Goal: Transaction & Acquisition: Purchase product/service

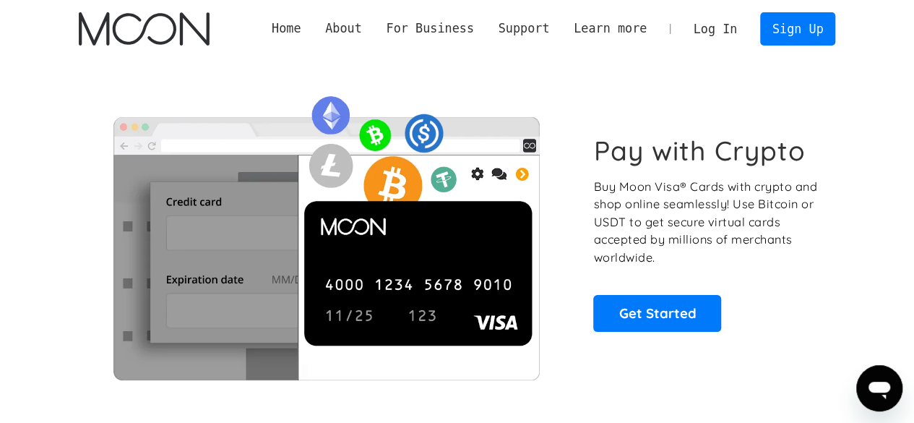
click at [718, 40] on link "Log In" at bounding box center [715, 29] width 68 height 32
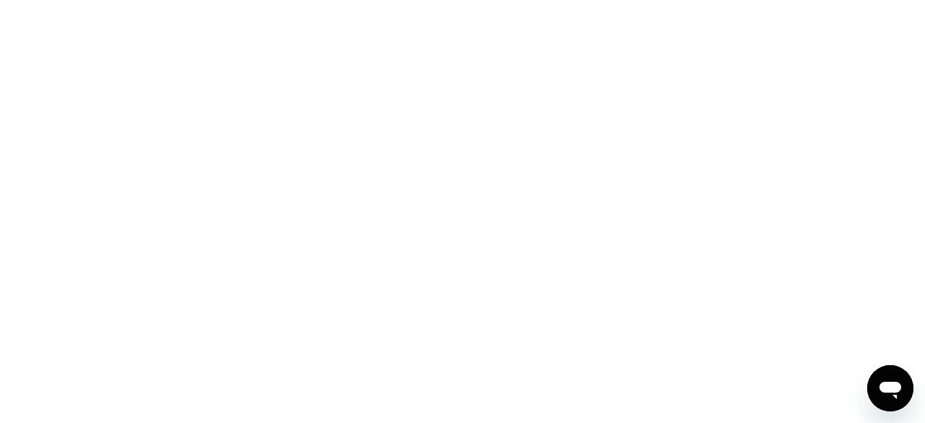
click at [574, 30] on div at bounding box center [462, 211] width 925 height 423
click at [578, 106] on div at bounding box center [462, 211] width 925 height 423
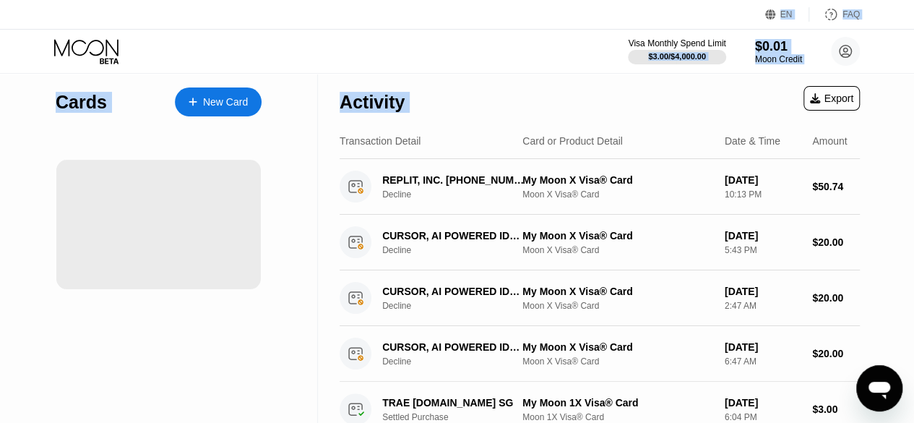
click at [493, 82] on div "Activity Export" at bounding box center [600, 98] width 520 height 51
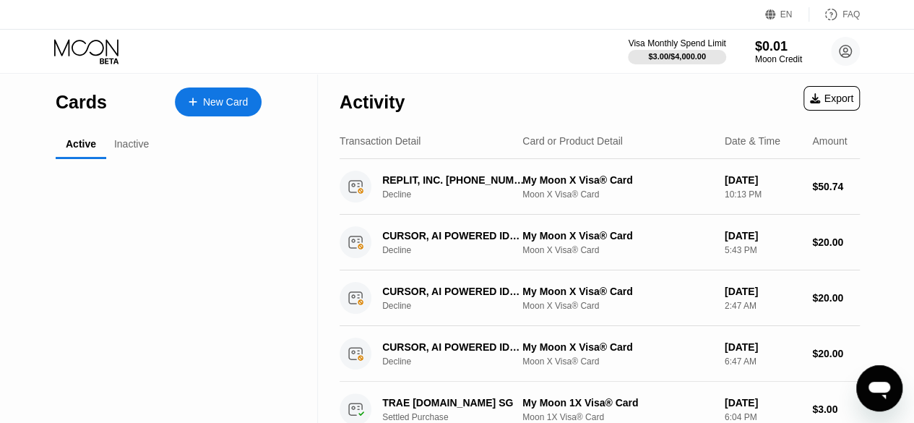
click at [237, 12] on div "EN Language Select an item Save FAQ" at bounding box center [457, 15] width 914 height 30
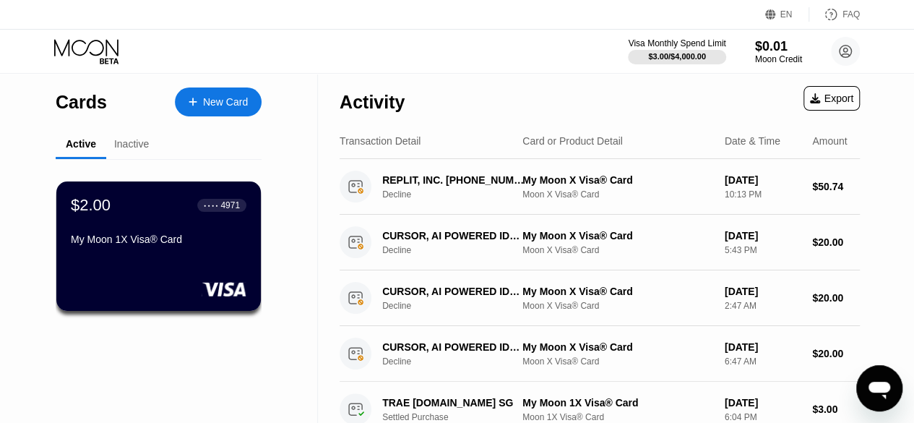
click at [224, 105] on div "New Card" at bounding box center [225, 102] width 45 height 12
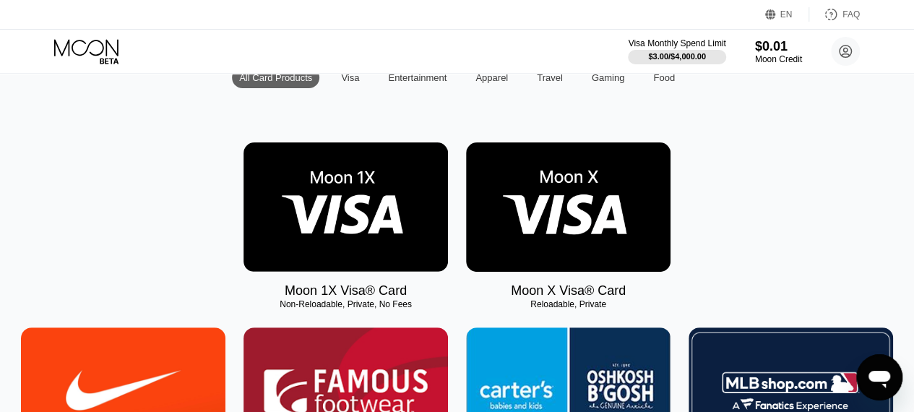
scroll to position [188, 0]
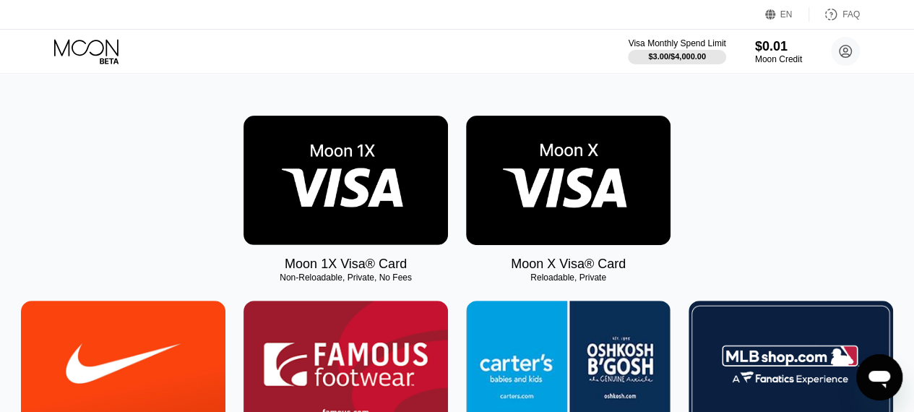
click at [419, 184] on img at bounding box center [345, 180] width 204 height 129
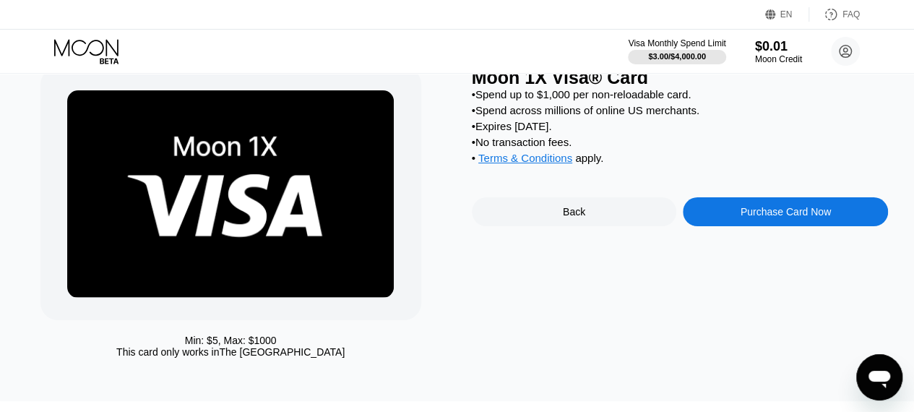
scroll to position [56, 0]
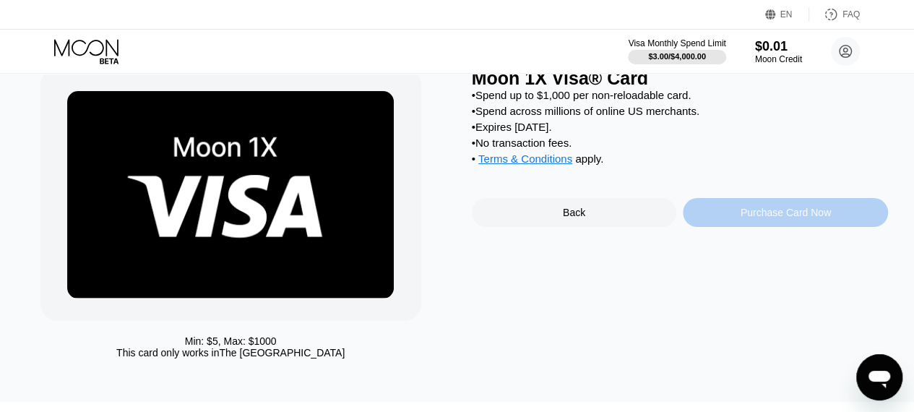
click at [735, 222] on div "Purchase Card Now" at bounding box center [785, 212] width 205 height 29
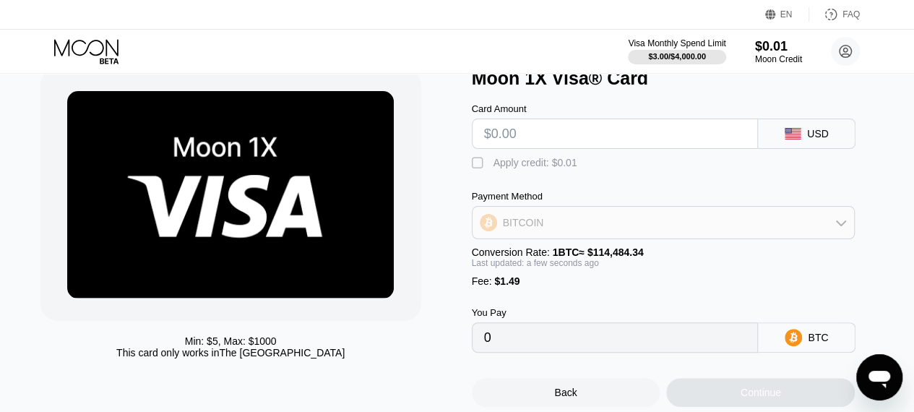
click at [835, 224] on icon at bounding box center [841, 223] width 12 height 12
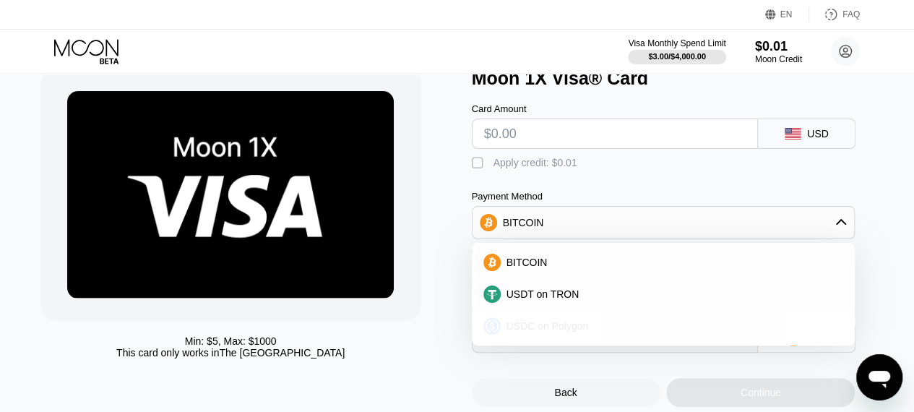
click at [565, 332] on span "USDC on Polygon" at bounding box center [547, 326] width 82 height 12
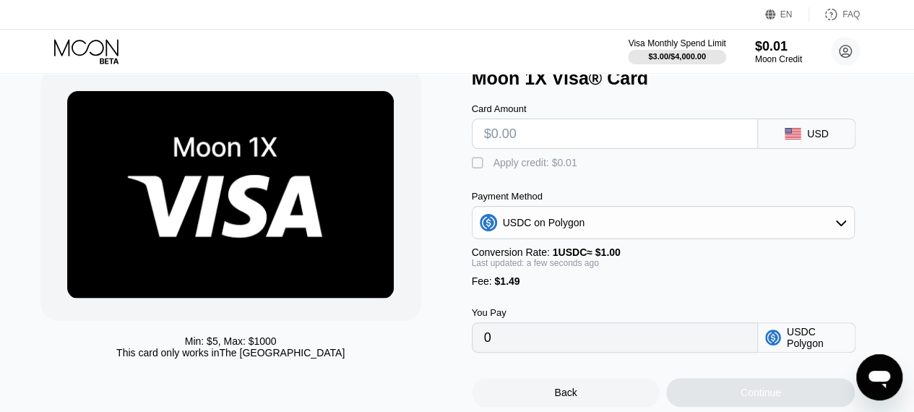
click at [612, 147] on input "text" at bounding box center [615, 133] width 262 height 29
click at [788, 50] on div "$0.01" at bounding box center [778, 45] width 48 height 15
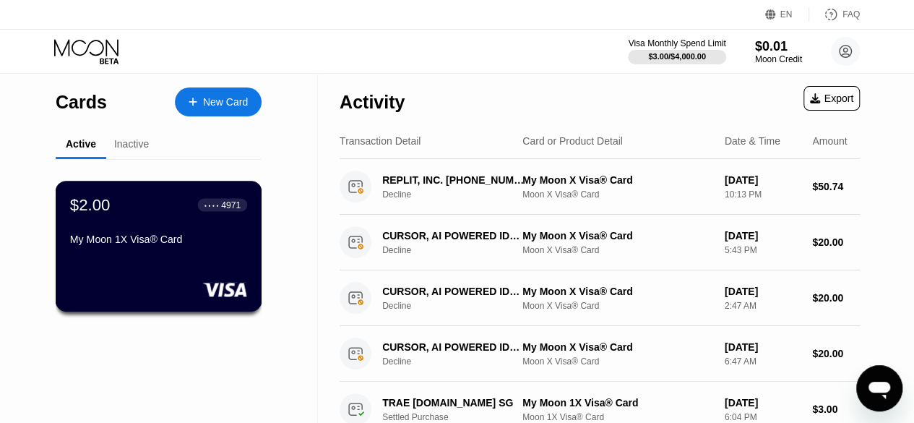
click at [161, 234] on div "$2.00 ● ● ● ● 4971 My Moon 1X Visa® Card" at bounding box center [158, 223] width 177 height 56
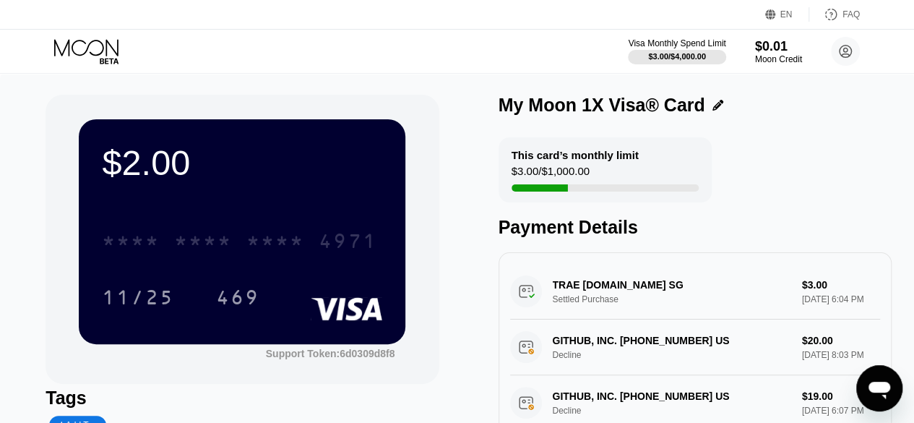
drag, startPoint x: 220, startPoint y: 251, endPoint x: 256, endPoint y: 168, distance: 90.9
click at [256, 168] on div "$2.00 * * * * * * * * * * * * 4971 11/25 469" at bounding box center [242, 231] width 327 height 224
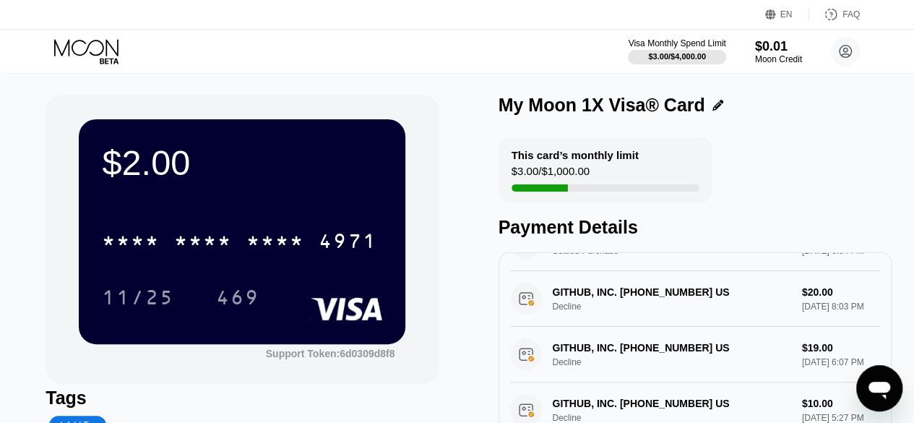
scroll to position [34, 0]
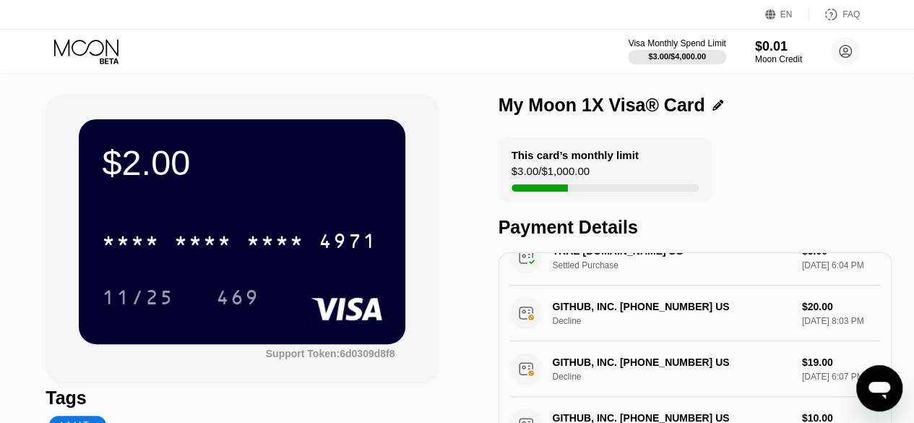
click at [569, 173] on div "$3.00 / $1,000.00" at bounding box center [550, 175] width 78 height 20
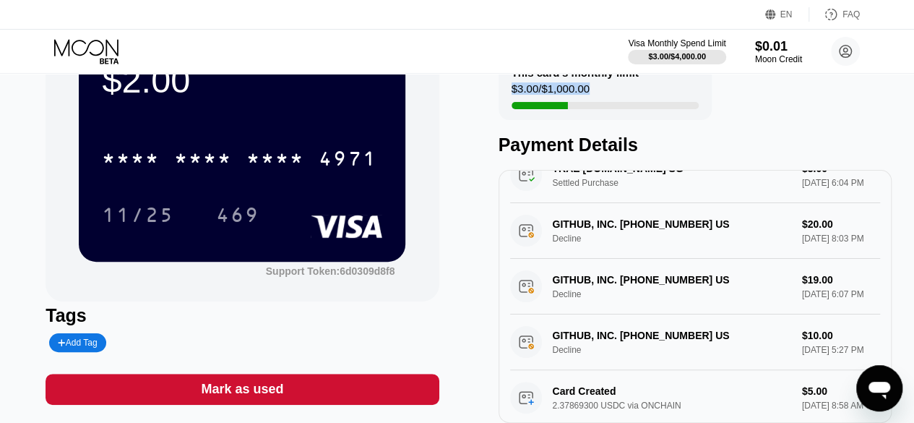
scroll to position [78, 0]
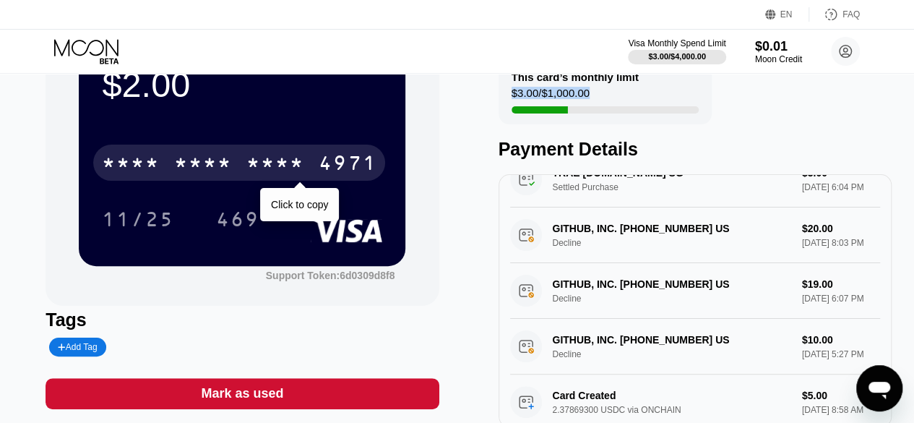
click at [210, 174] on div "* * * *" at bounding box center [203, 164] width 58 height 23
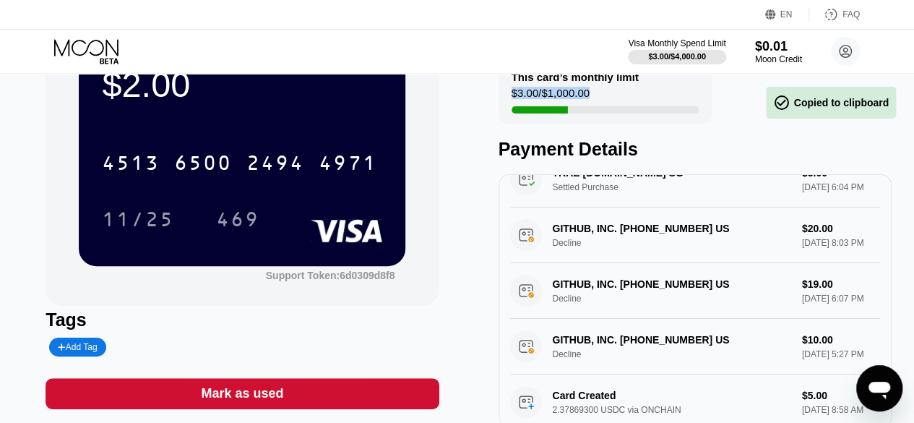
click at [260, 379] on div "$2.00 4513 6500 2494 4971 11/25 469 Support Token: 6d0309d8f8 Tags Add Tag Mark…" at bounding box center [242, 222] width 393 height 410
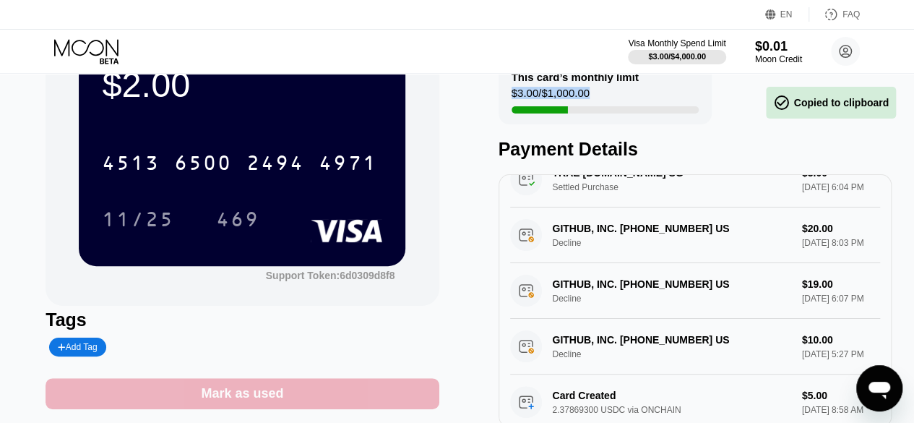
click at [251, 392] on div "Mark as used" at bounding box center [242, 393] width 82 height 17
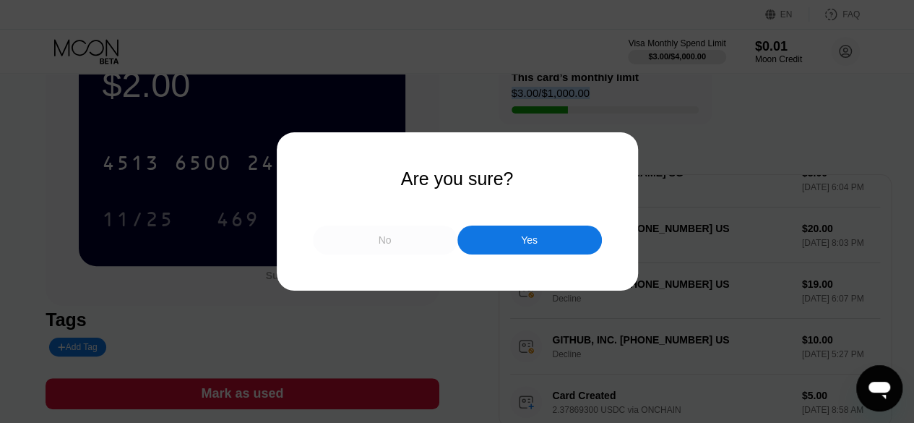
click at [345, 251] on div "No" at bounding box center [385, 239] width 144 height 29
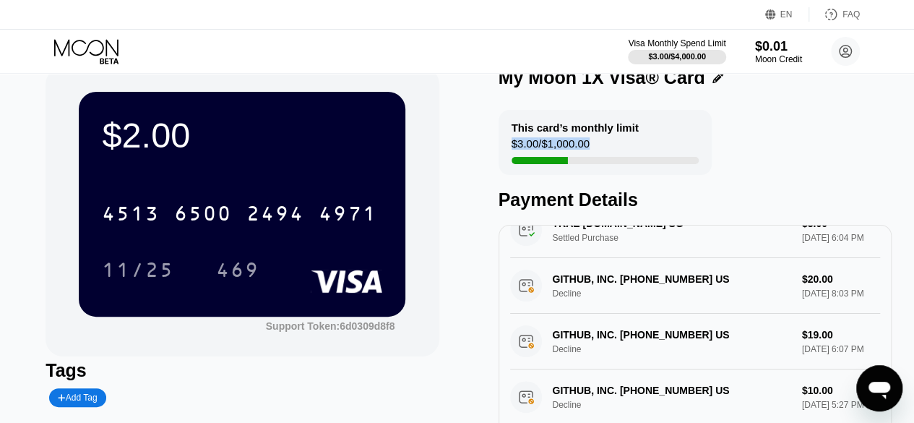
scroll to position [100, 0]
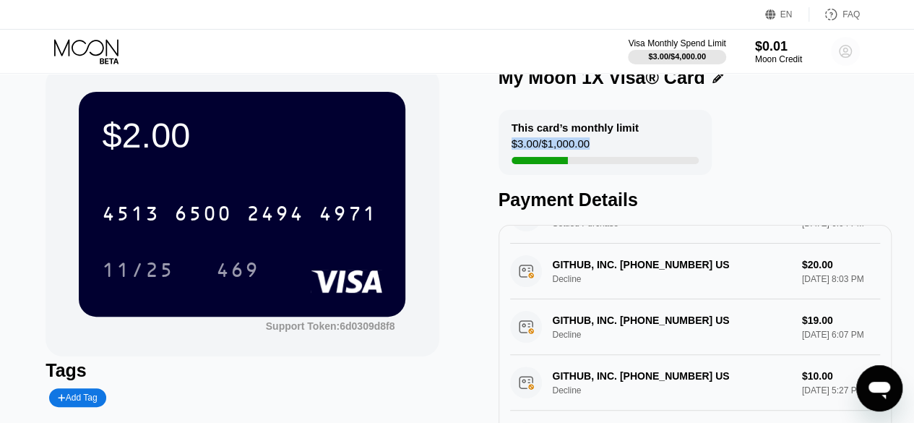
click at [841, 48] on circle at bounding box center [845, 51] width 29 height 29
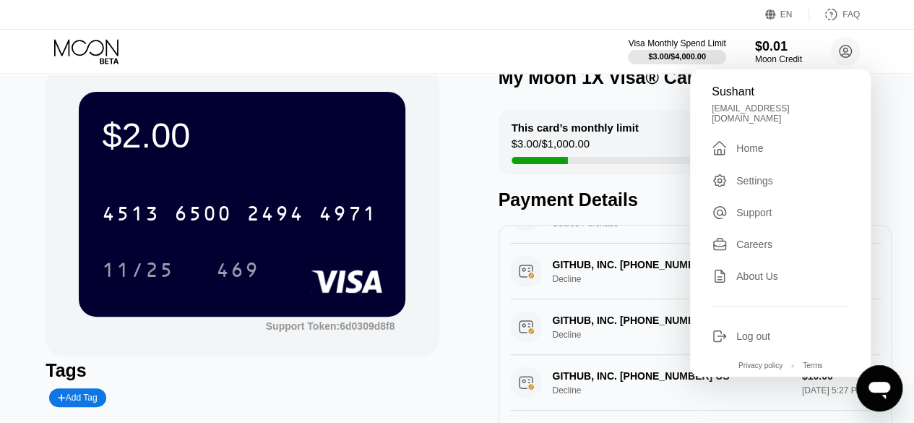
click at [757, 175] on div "Settings" at bounding box center [754, 181] width 37 height 12
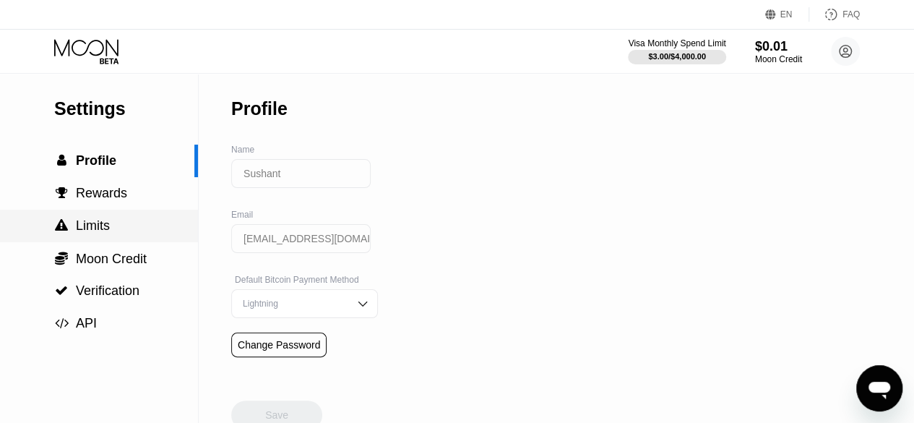
click at [99, 225] on span "Limits" at bounding box center [93, 225] width 34 height 14
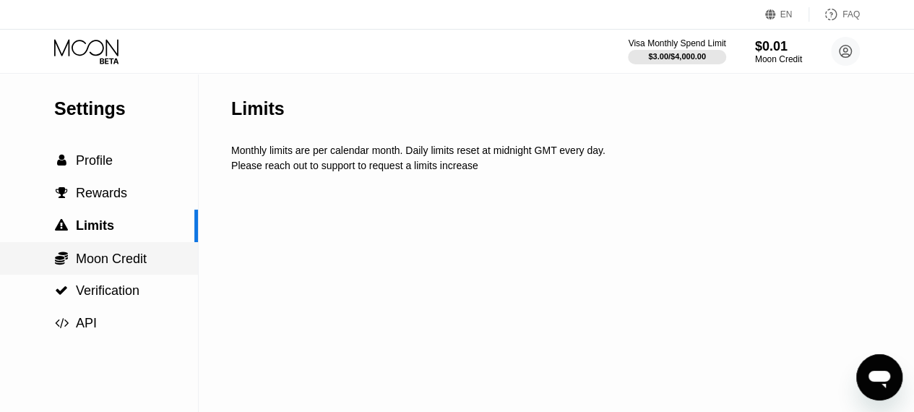
click at [103, 263] on span "Moon Credit" at bounding box center [111, 258] width 71 height 14
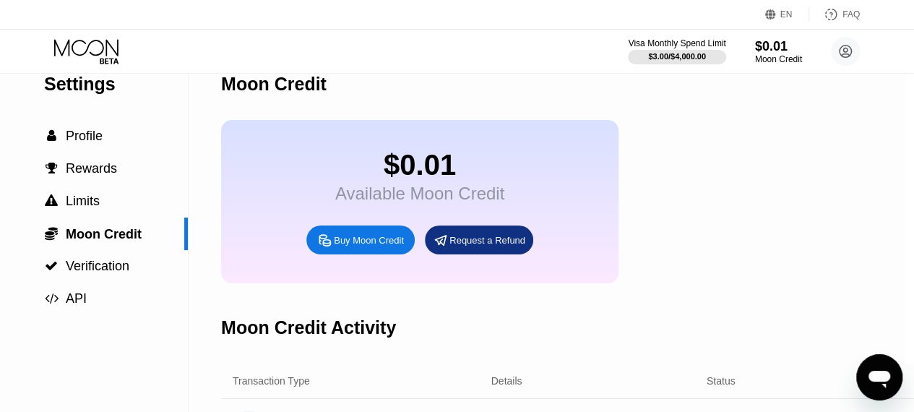
scroll to position [25, 10]
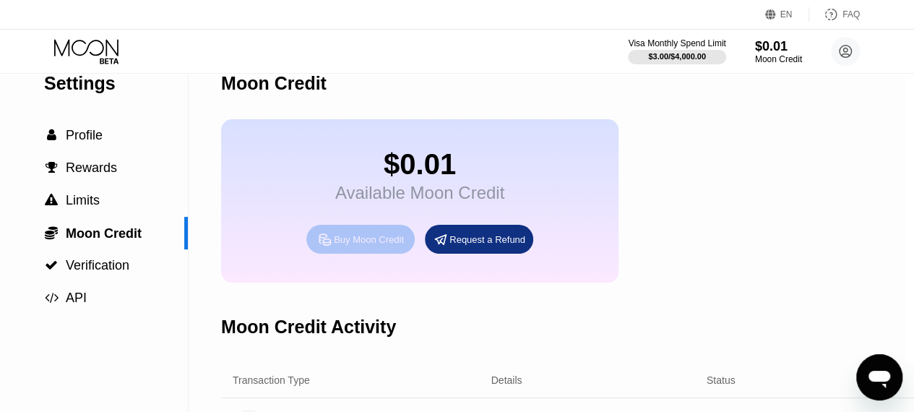
click at [373, 246] on div "Buy Moon Credit" at bounding box center [369, 239] width 70 height 12
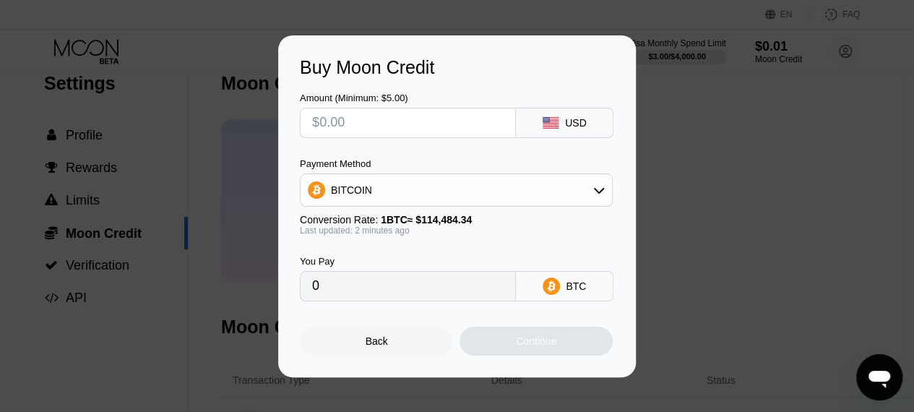
click at [680, 102] on div "Buy Moon Credit Amount (Minimum: $5.00) USD Payment Method BITCOIN Conversion R…" at bounding box center [457, 206] width 914 height 342
click at [411, 342] on div "Back" at bounding box center [376, 341] width 153 height 29
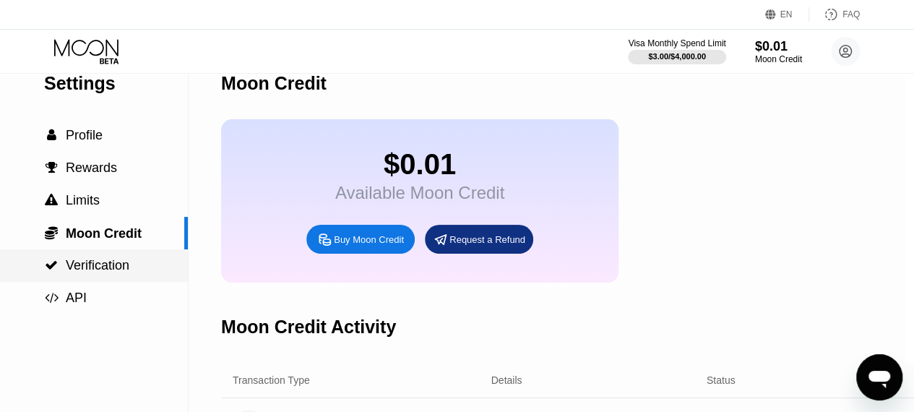
click at [105, 272] on span "Verification" at bounding box center [98, 265] width 64 height 14
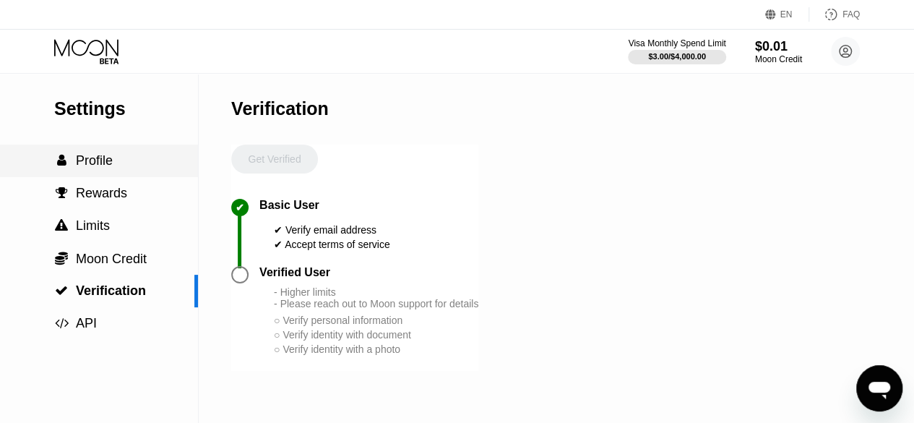
click at [99, 165] on span "Profile" at bounding box center [94, 160] width 37 height 14
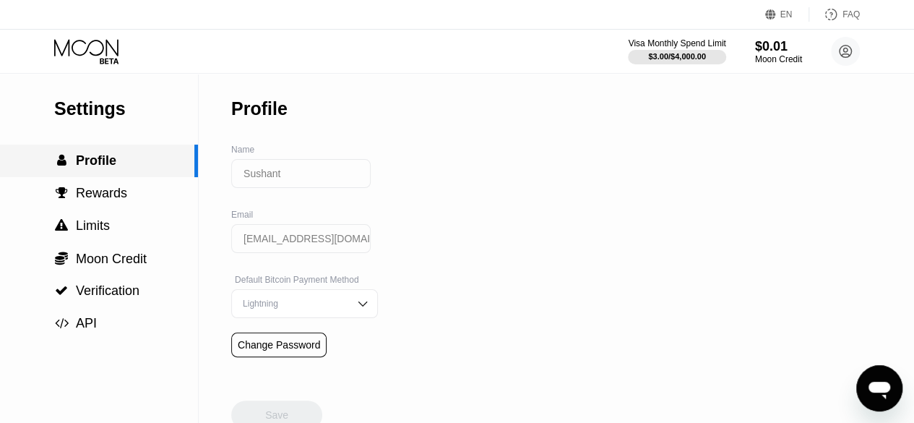
click at [107, 168] on span "Profile" at bounding box center [96, 160] width 40 height 14
click at [92, 63] on icon at bounding box center [87, 51] width 67 height 25
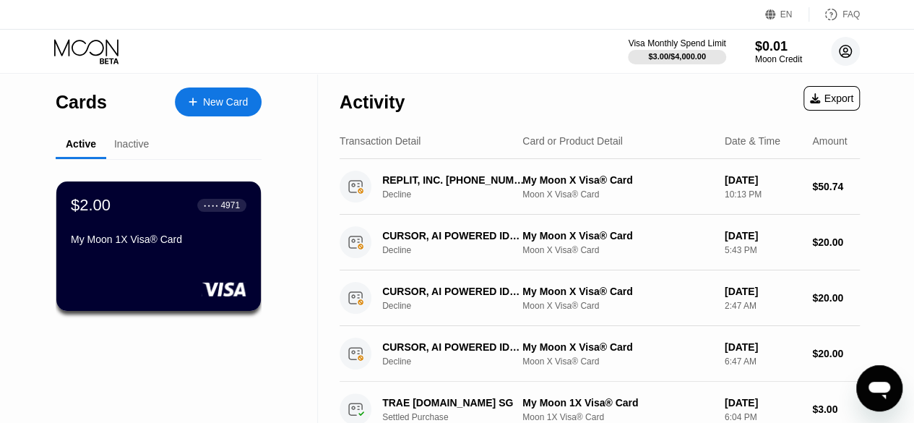
click at [845, 51] on icon at bounding box center [846, 52] width 8 height 8
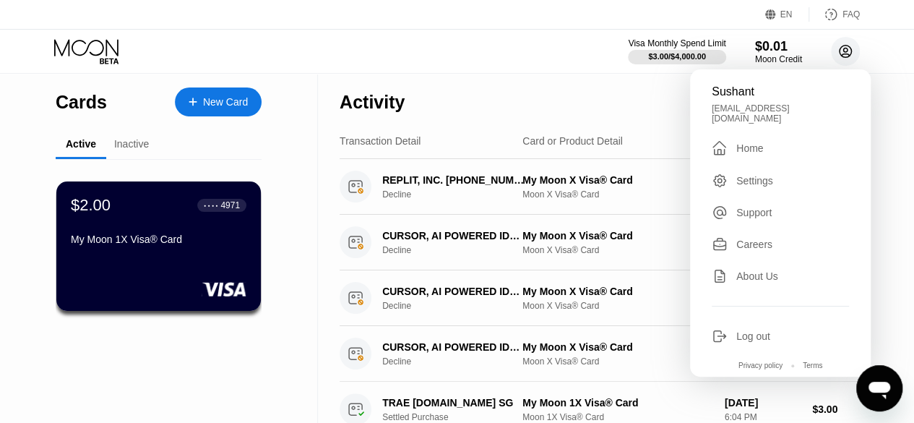
click at [847, 41] on circle at bounding box center [845, 51] width 29 height 29
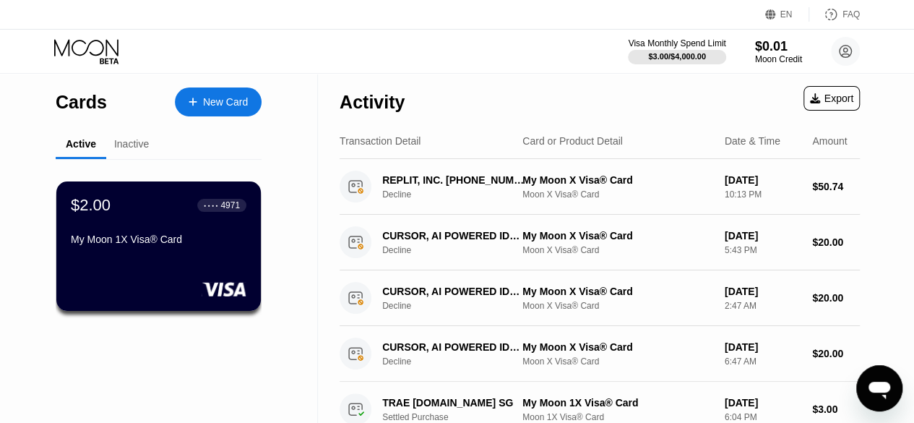
click at [251, 105] on div "New Card" at bounding box center [218, 101] width 87 height 29
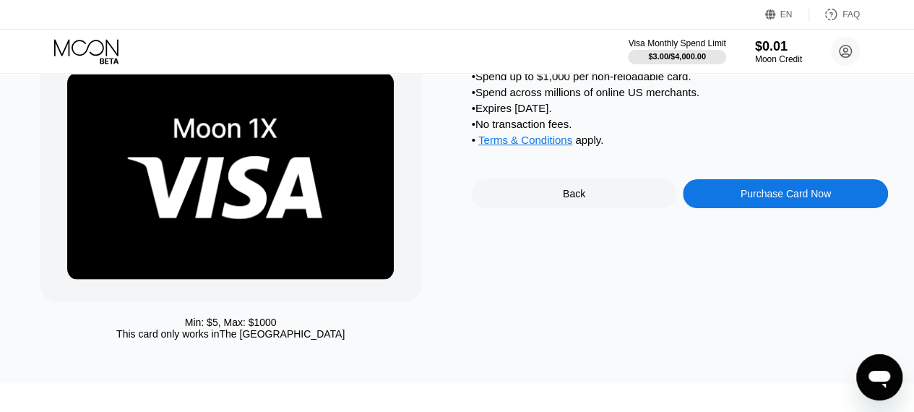
scroll to position [77, 0]
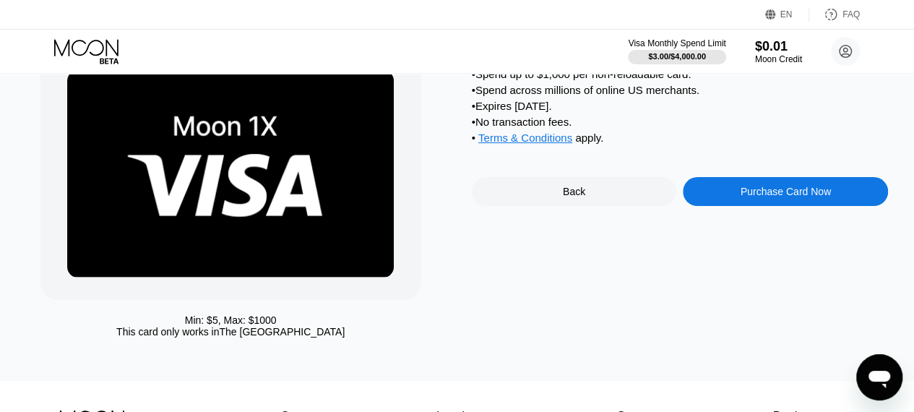
click at [776, 206] on div "Purchase Card Now" at bounding box center [785, 191] width 205 height 29
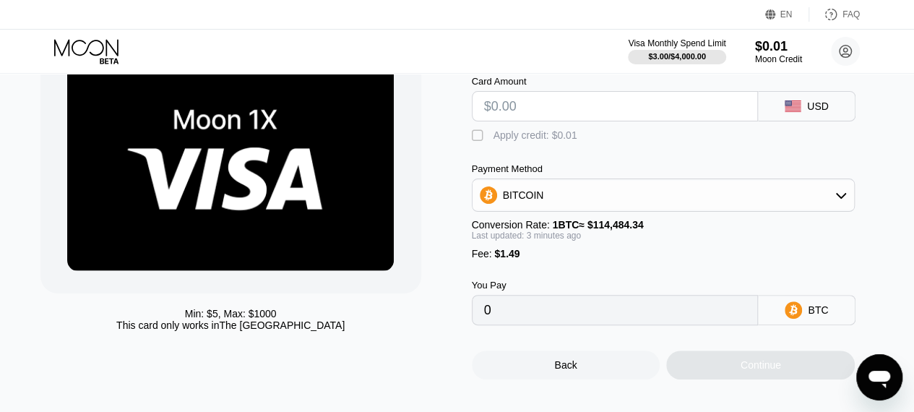
scroll to position [85, 0]
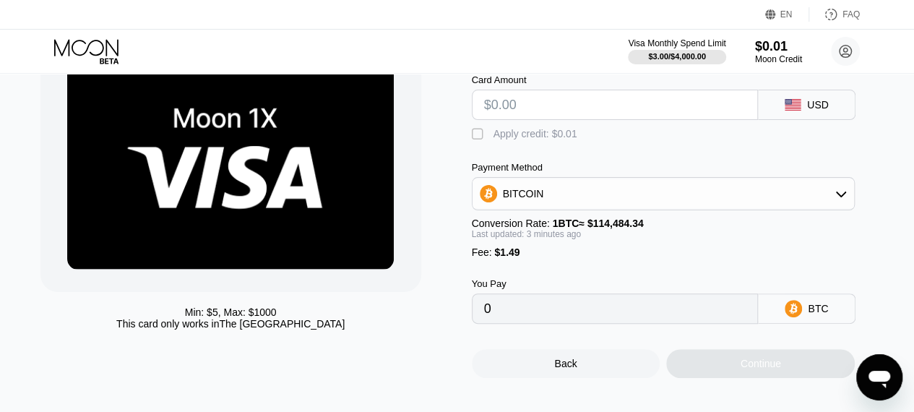
click at [627, 113] on input "text" at bounding box center [615, 104] width 262 height 29
click at [847, 208] on div "BITCOIN" at bounding box center [663, 193] width 382 height 29
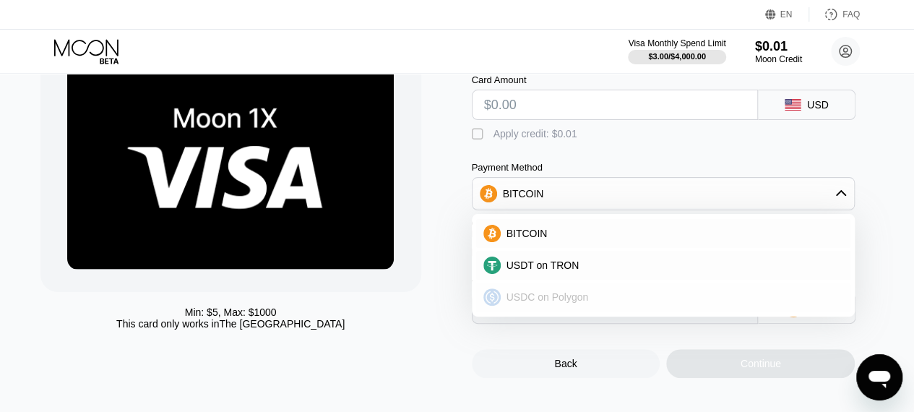
click at [636, 297] on div "USDC on Polygon" at bounding box center [672, 297] width 343 height 12
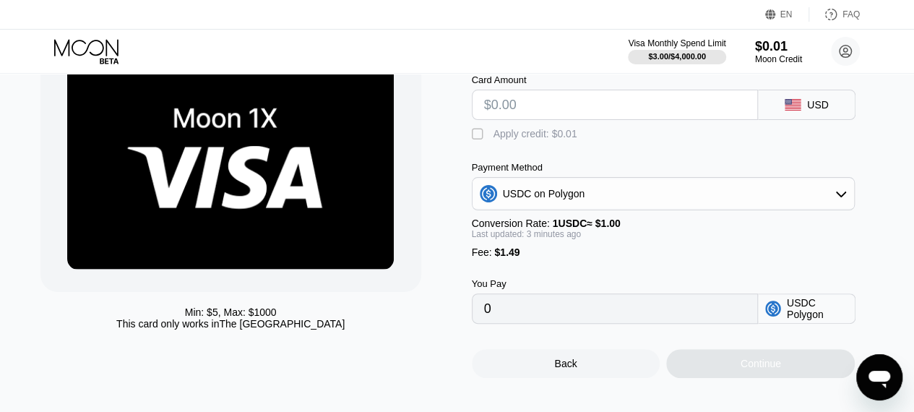
click at [563, 108] on input "text" at bounding box center [615, 104] width 262 height 29
type input "$25"
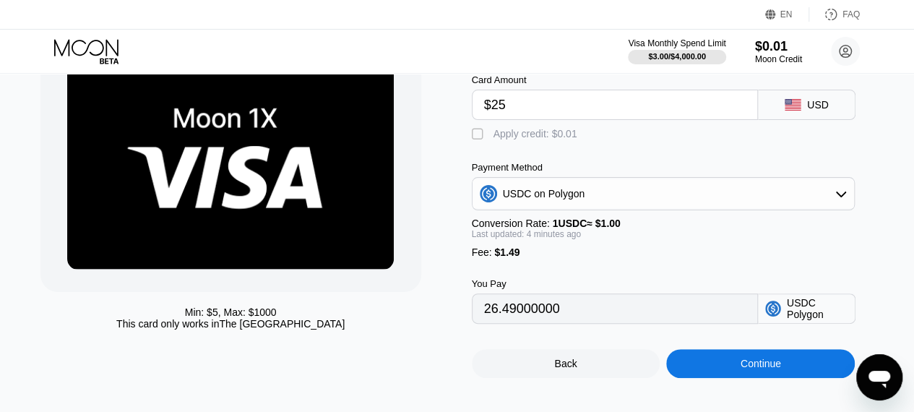
type input "26.49000000"
type input "$25.5"
type input "26.99000000"
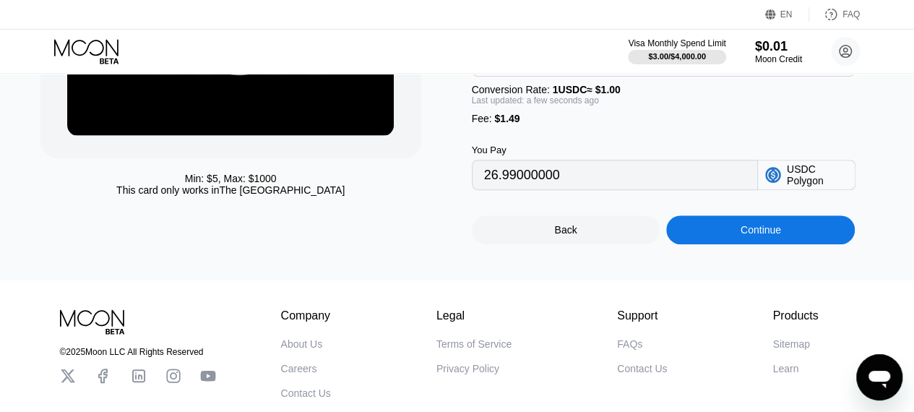
scroll to position [163, 0]
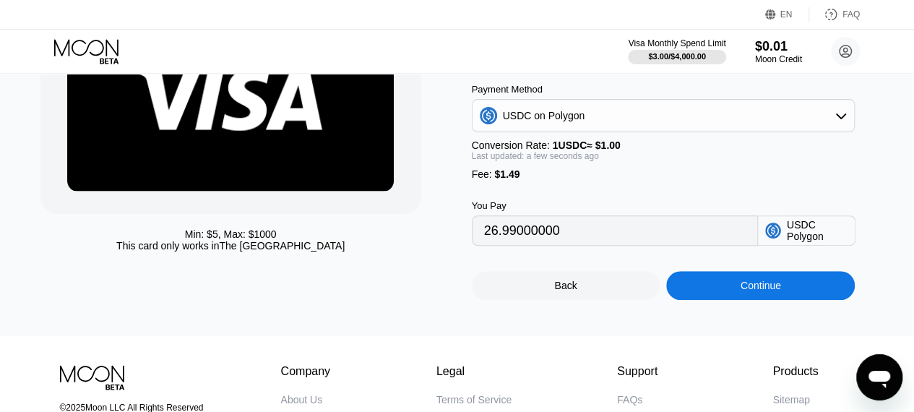
type input "$25.5"
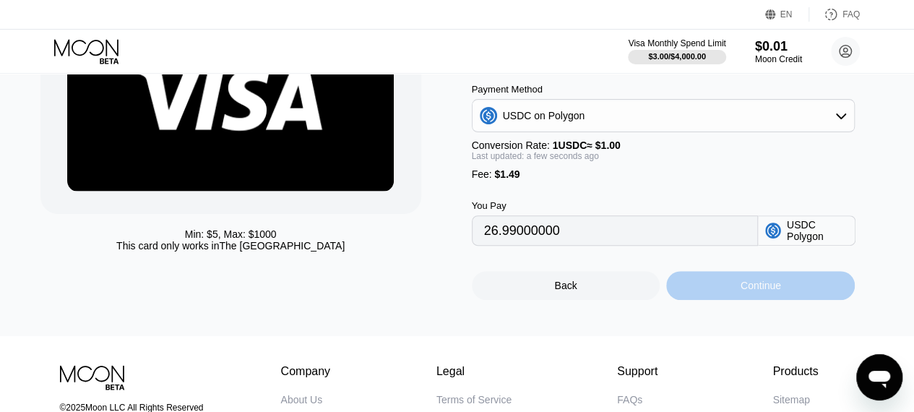
click at [751, 291] on div "Continue" at bounding box center [760, 286] width 40 height 12
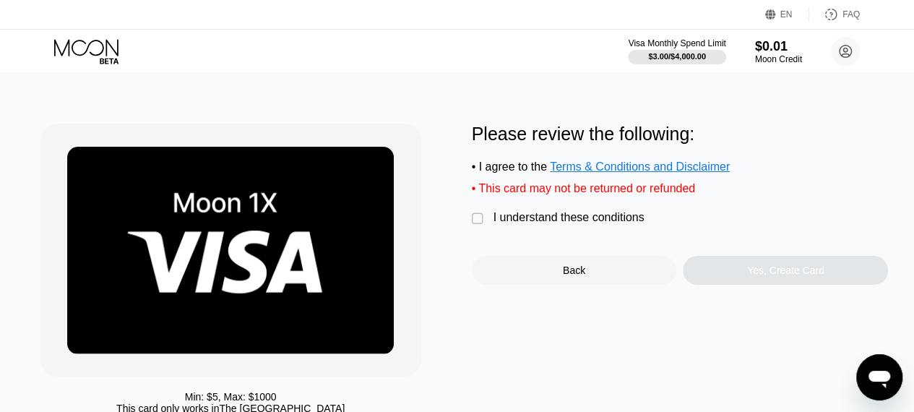
click at [475, 224] on div "" at bounding box center [479, 219] width 14 height 14
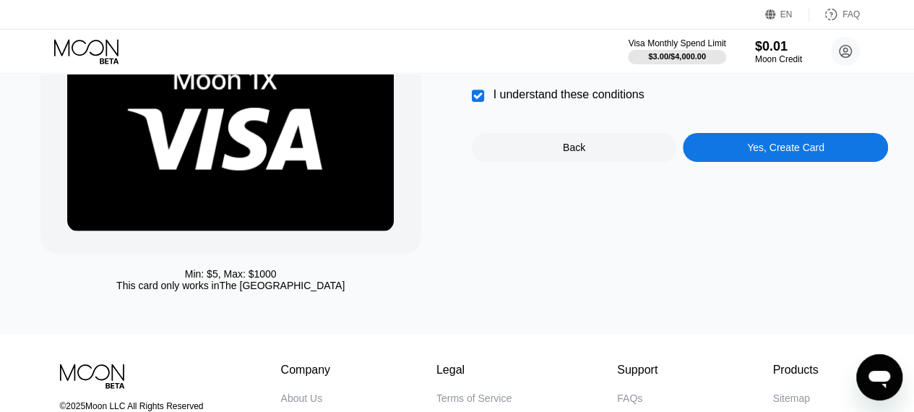
scroll to position [123, 1]
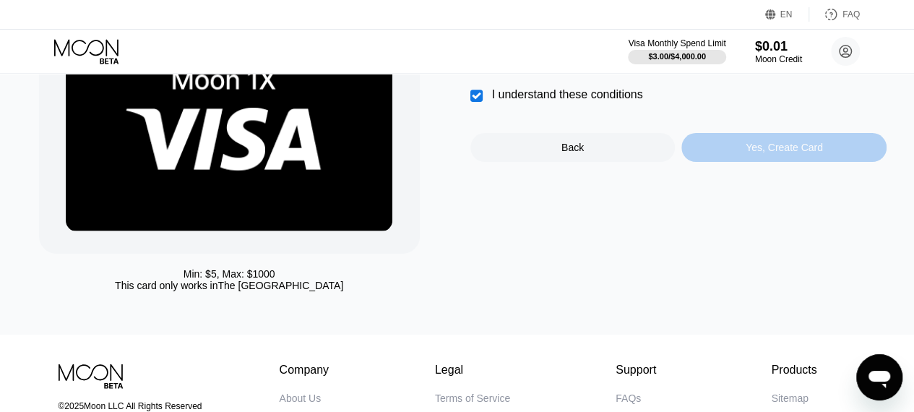
click at [773, 153] on div "Yes, Create Card" at bounding box center [784, 148] width 77 height 12
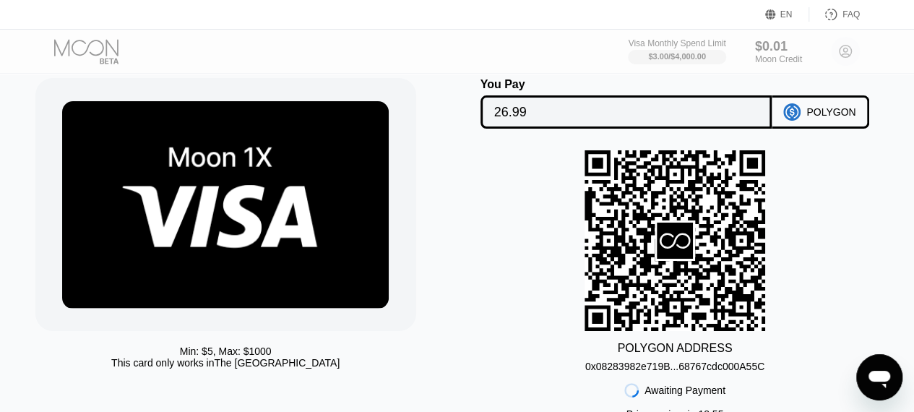
scroll to position [44, 6]
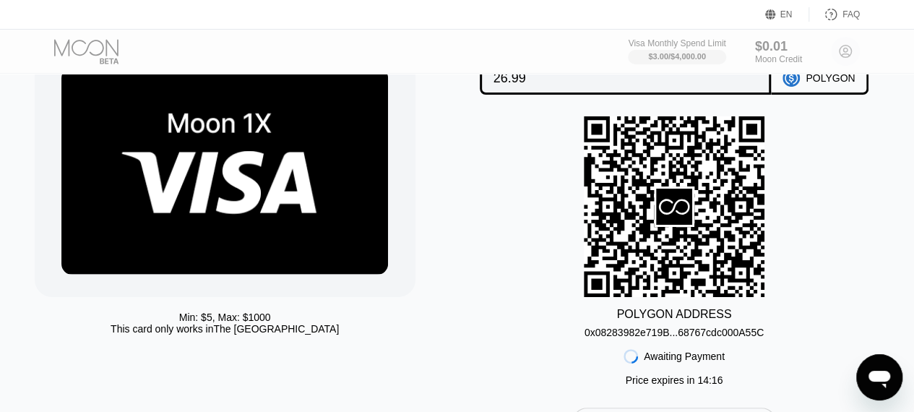
scroll to position [85, 6]
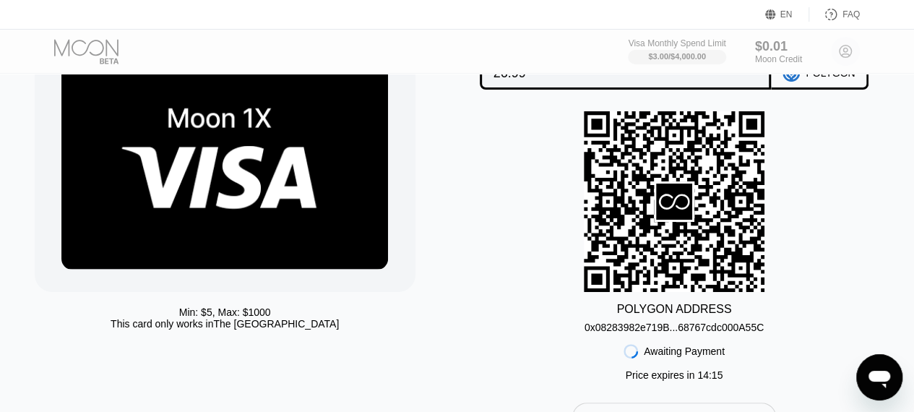
click at [728, 330] on div "0x08283982e719B...68767cdc000A55C" at bounding box center [673, 327] width 179 height 12
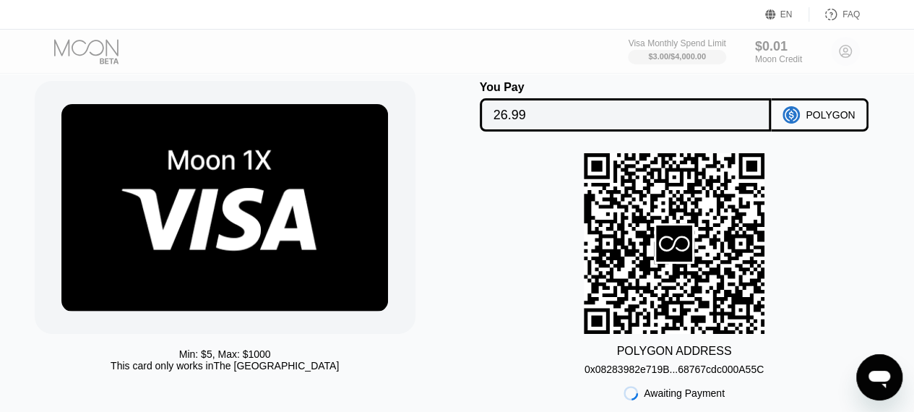
scroll to position [42, 6]
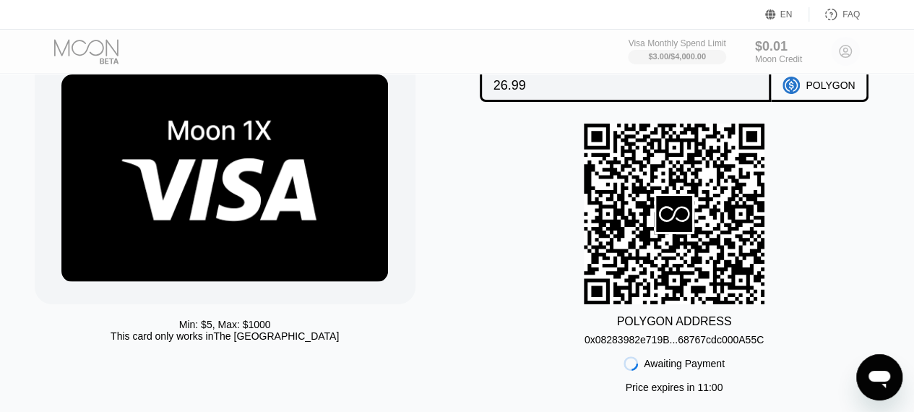
scroll to position [0, 6]
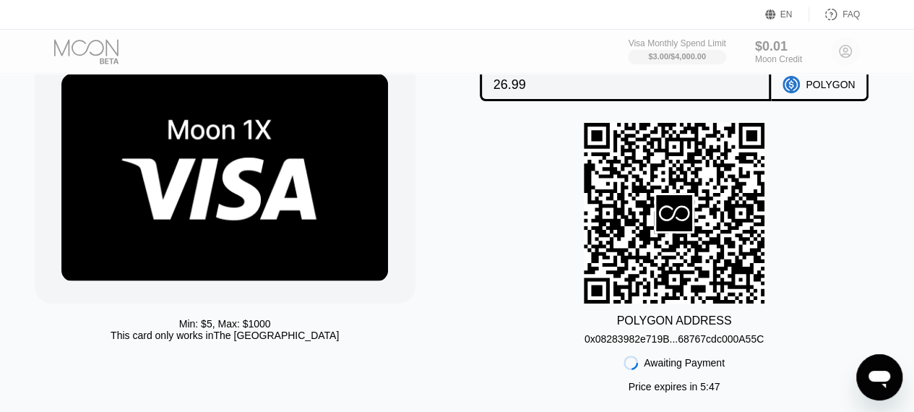
scroll to position [0, 6]
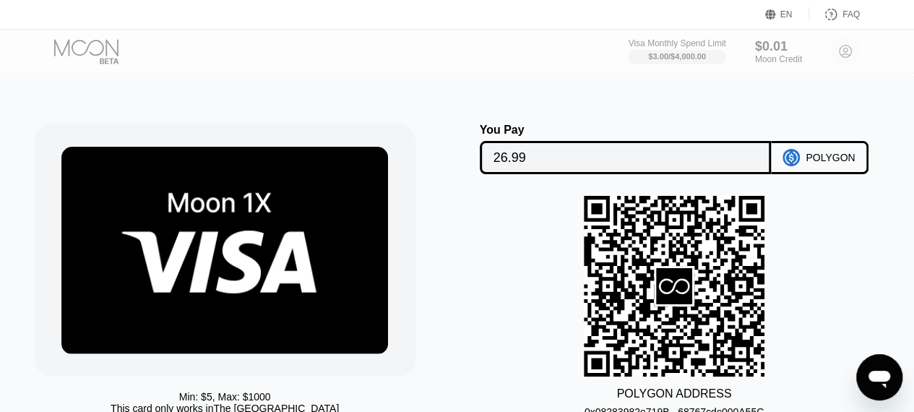
click at [678, 222] on rect at bounding box center [674, 286] width 181 height 181
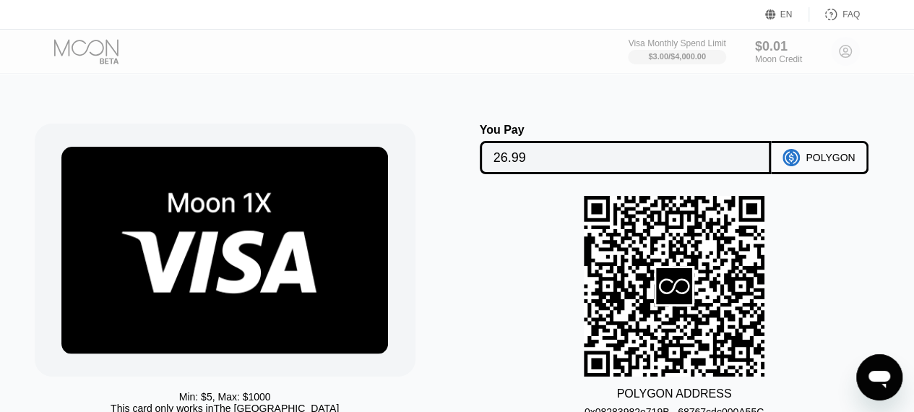
click at [698, 241] on rect at bounding box center [674, 286] width 181 height 181
drag, startPoint x: 698, startPoint y: 241, endPoint x: 670, endPoint y: 138, distance: 106.2
click at [690, 193] on div "You Pay 26.99 POLYGON POLYGON ADDRESS 0x08283982e719B...68767cdc000A55C Awaitin…" at bounding box center [674, 320] width 417 height 392
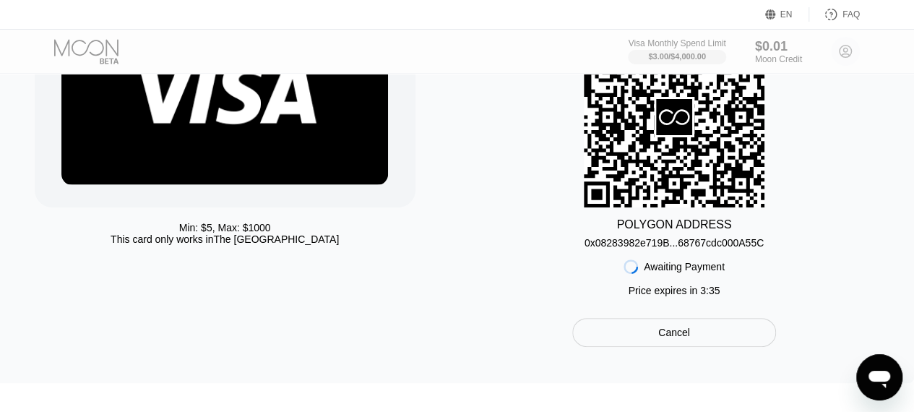
scroll to position [0, 6]
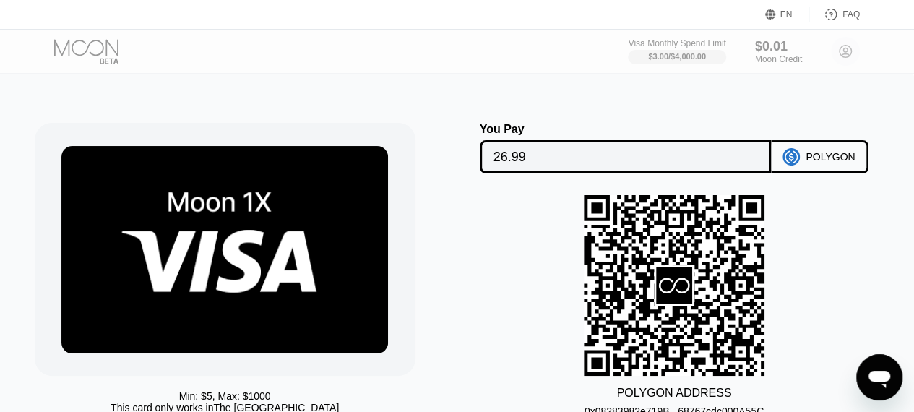
scroll to position [0, 6]
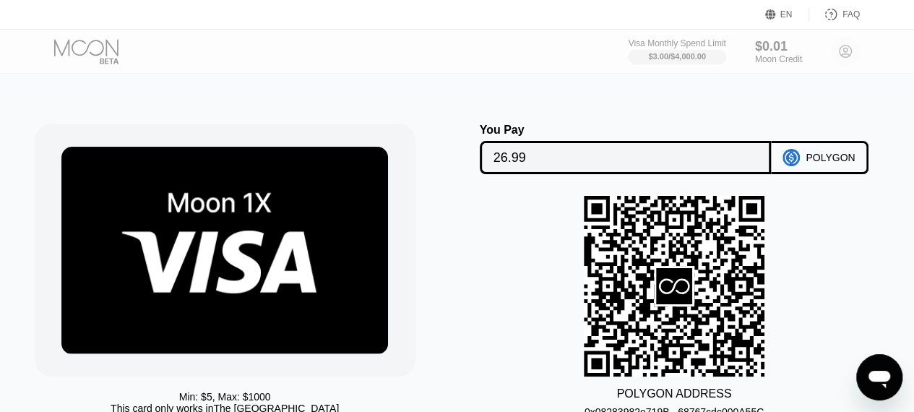
click at [738, 163] on input "26.99" at bounding box center [625, 157] width 264 height 29
click at [381, 82] on div "Min: $ 5 , Max: $ 1000 This card only works in The United States You Pay 26.99 …" at bounding box center [451, 312] width 925 height 479
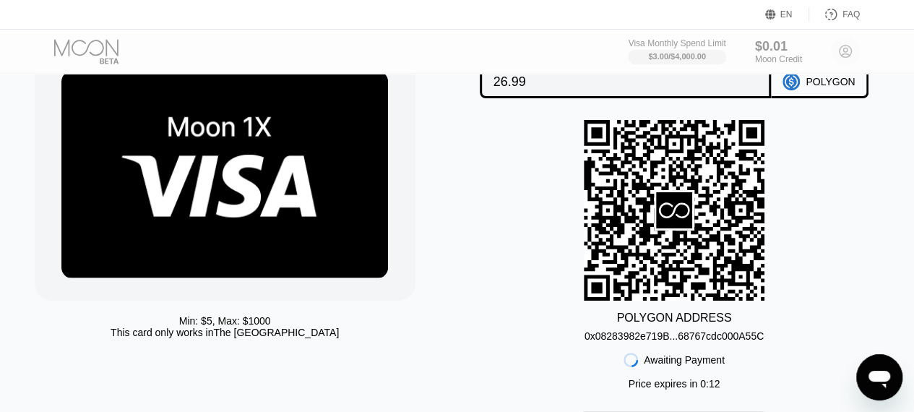
scroll to position [69, 6]
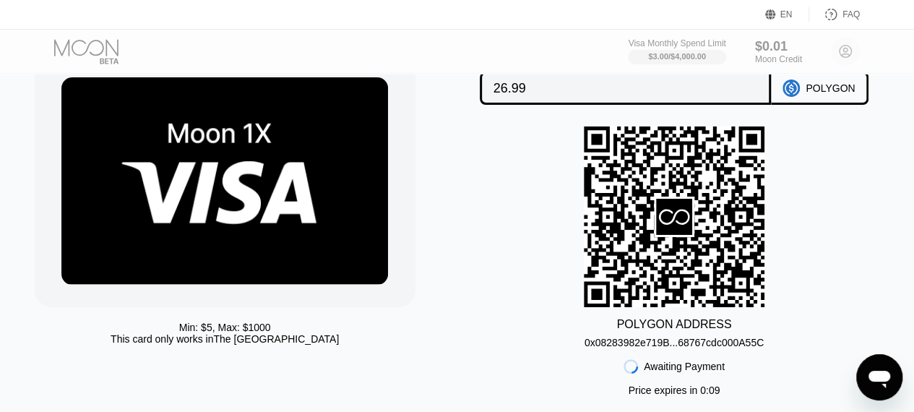
click at [595, 338] on div "0x08283982e719B...68767cdc000A55C" at bounding box center [673, 339] width 179 height 17
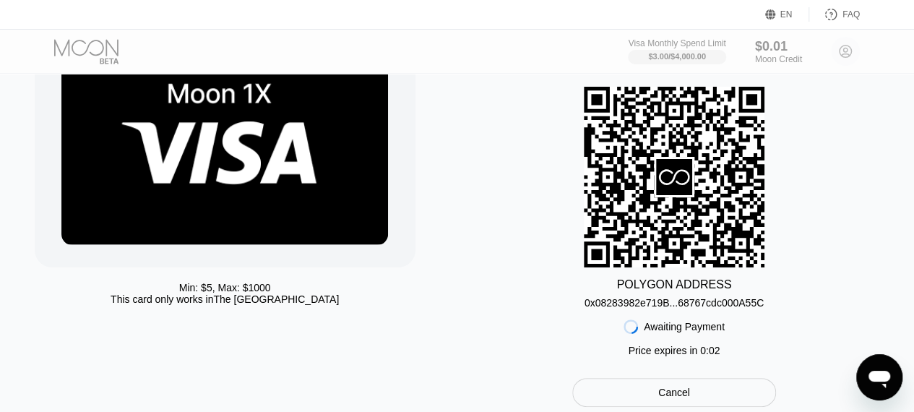
scroll to position [111, 6]
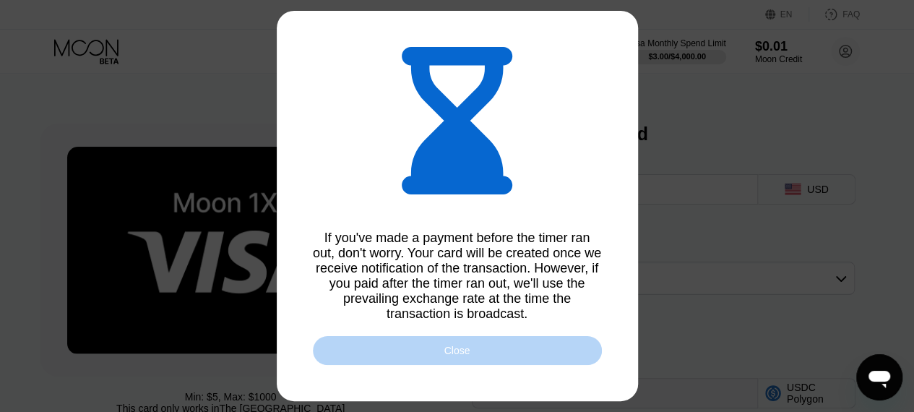
click at [403, 355] on div "Close" at bounding box center [457, 350] width 289 height 29
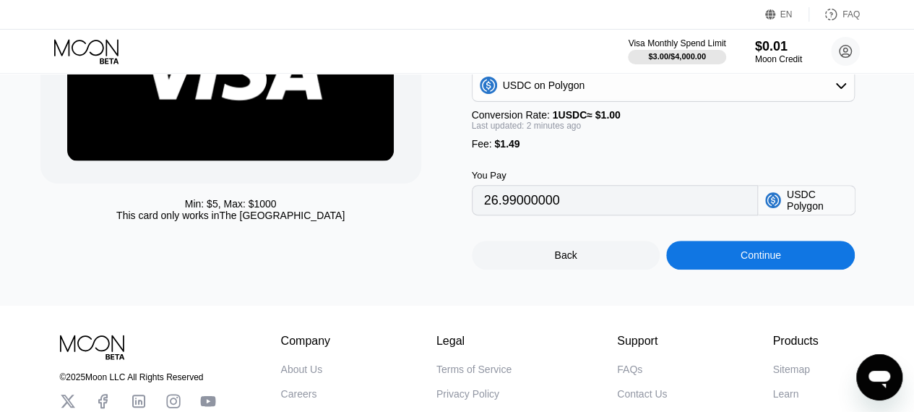
scroll to position [192, 0]
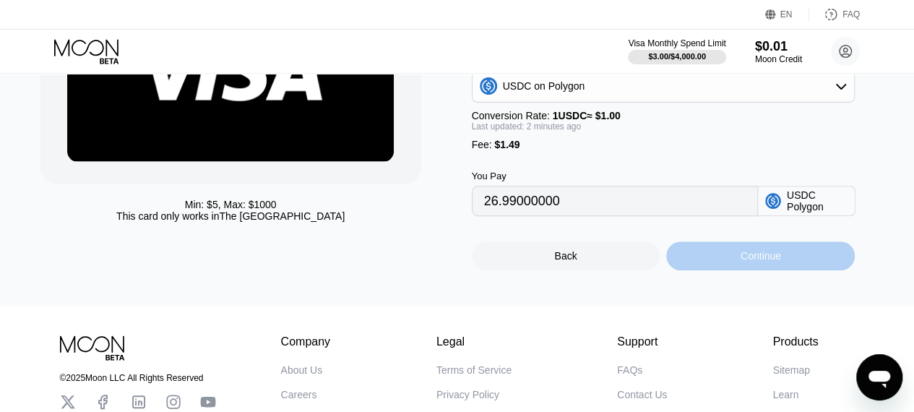
click at [727, 270] on div "Continue" at bounding box center [760, 255] width 189 height 29
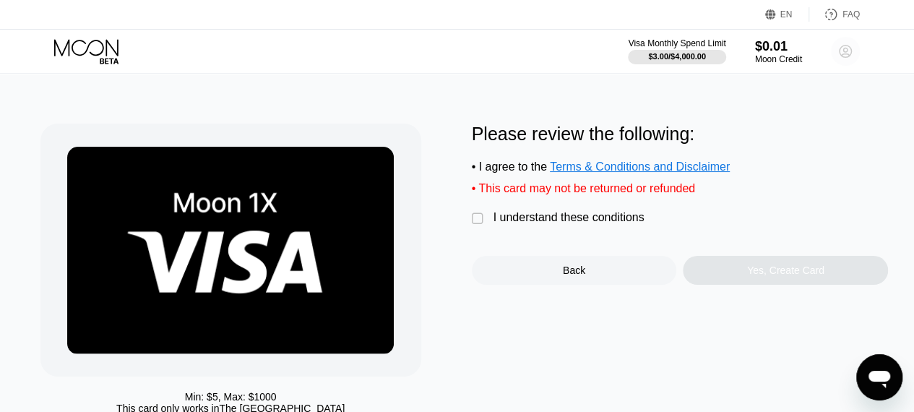
click at [850, 59] on circle at bounding box center [845, 51] width 29 height 29
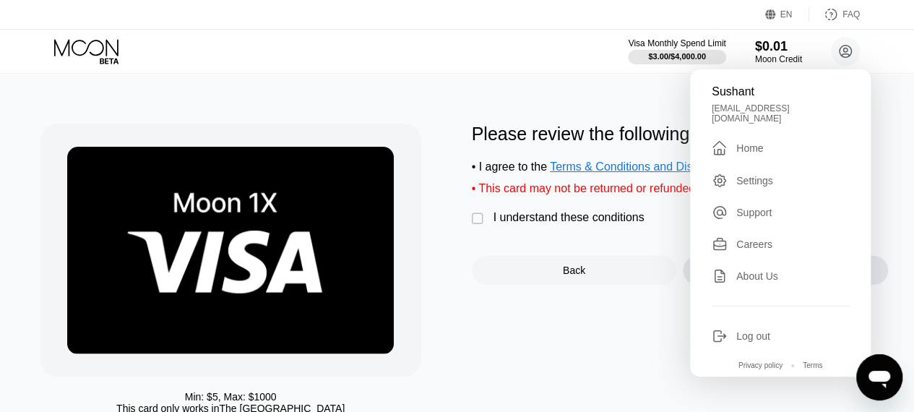
click at [740, 142] on div "Home" at bounding box center [749, 148] width 27 height 12
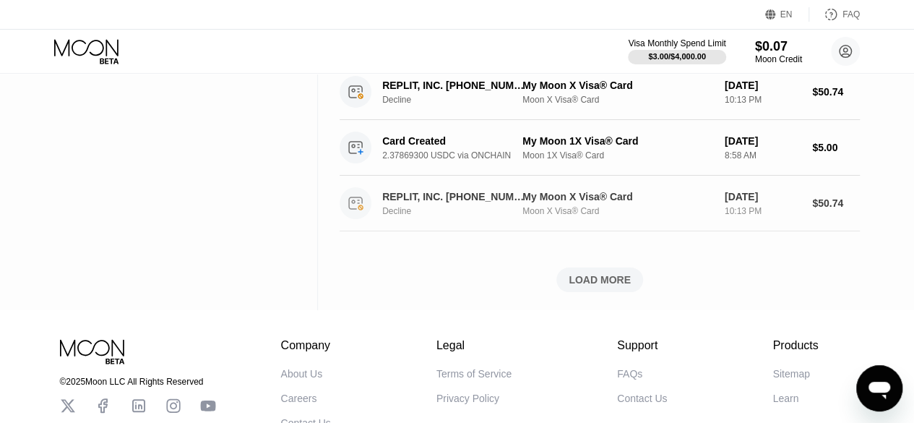
scroll to position [595, 0]
click at [576, 274] on div "LOAD MORE" at bounding box center [600, 280] width 62 height 13
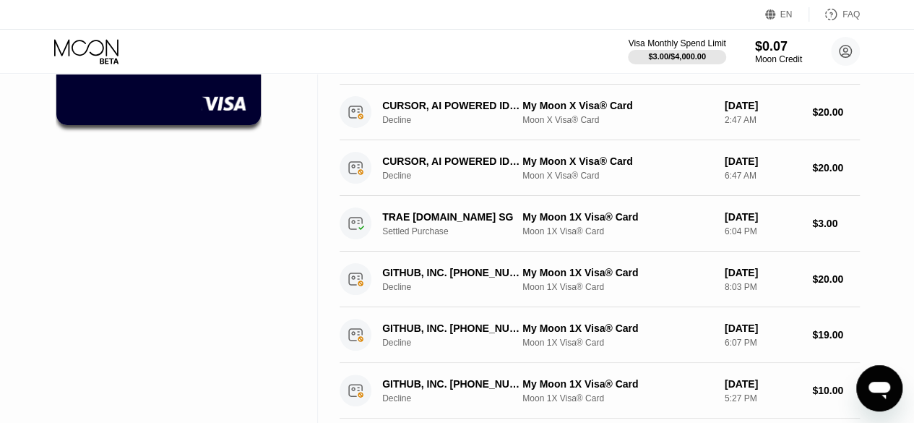
scroll to position [0, 0]
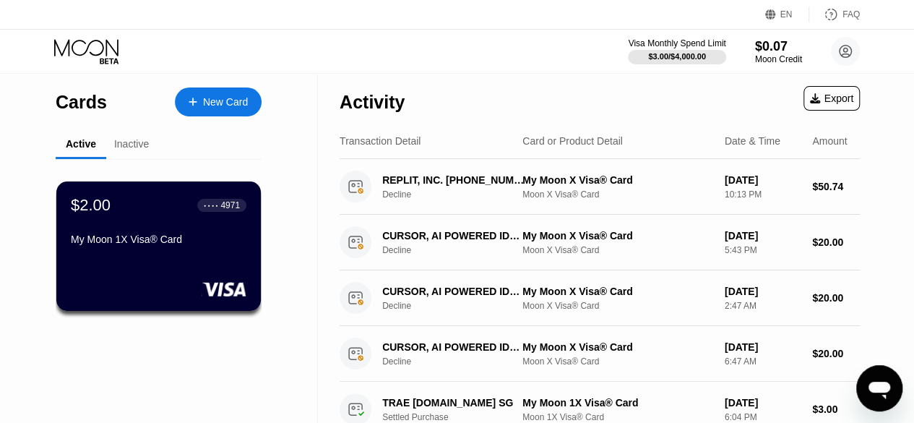
click at [128, 139] on div "Inactive" at bounding box center [131, 144] width 35 height 12
click at [125, 146] on div "Inactive" at bounding box center [131, 144] width 35 height 12
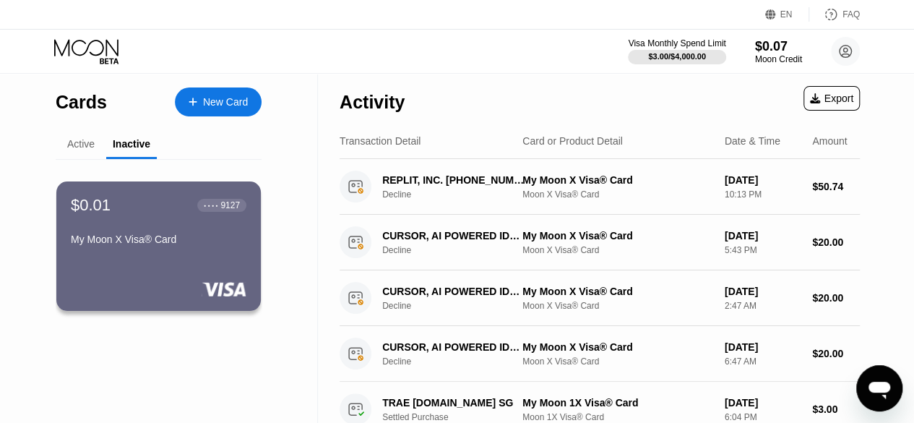
click at [64, 152] on div "Active" at bounding box center [81, 145] width 51 height 28
click at [75, 154] on div "Active" at bounding box center [81, 145] width 51 height 28
click at [77, 148] on div "Active" at bounding box center [80, 144] width 27 height 12
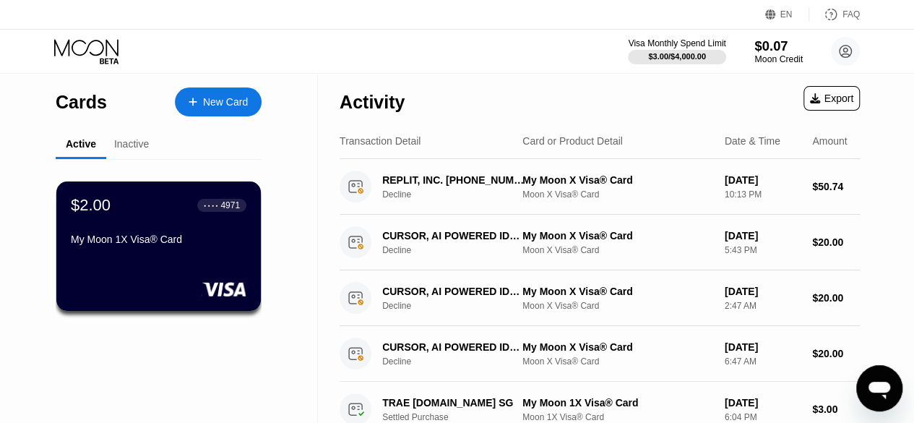
click at [767, 38] on div "$0.07" at bounding box center [778, 45] width 48 height 15
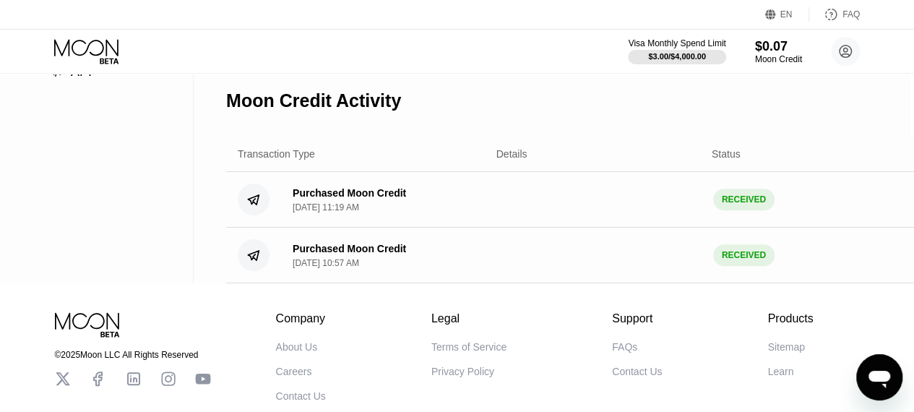
scroll to position [251, 0]
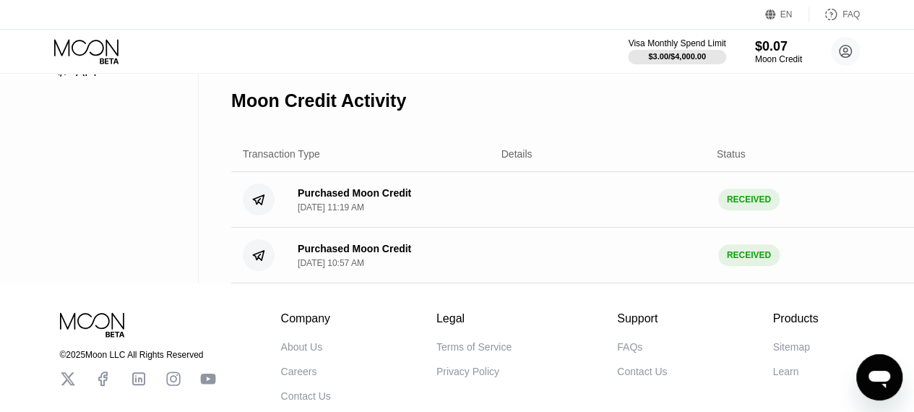
click at [518, 160] on div "Details" at bounding box center [516, 154] width 31 height 12
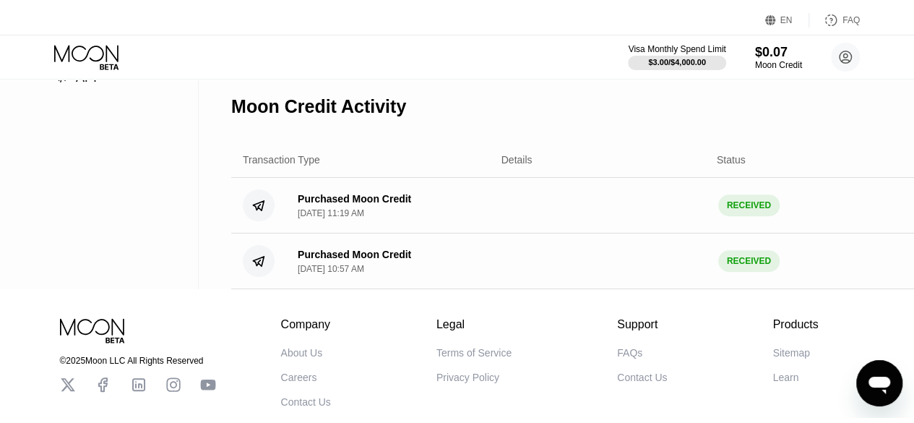
scroll to position [0, 0]
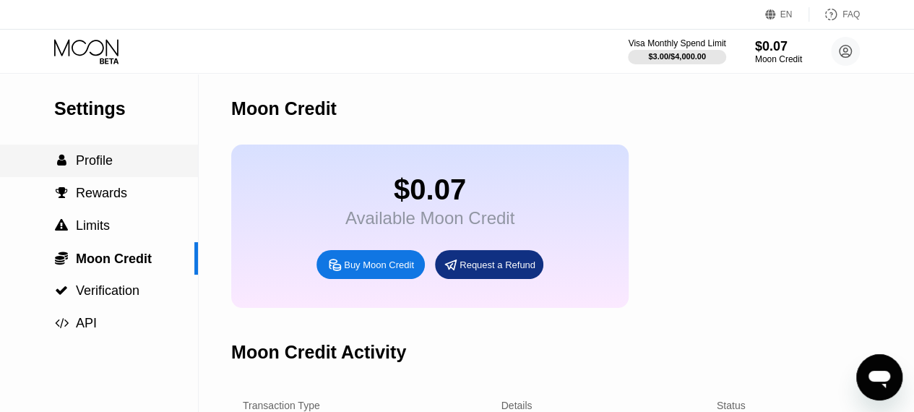
click at [123, 158] on div " Profile" at bounding box center [99, 160] width 198 height 15
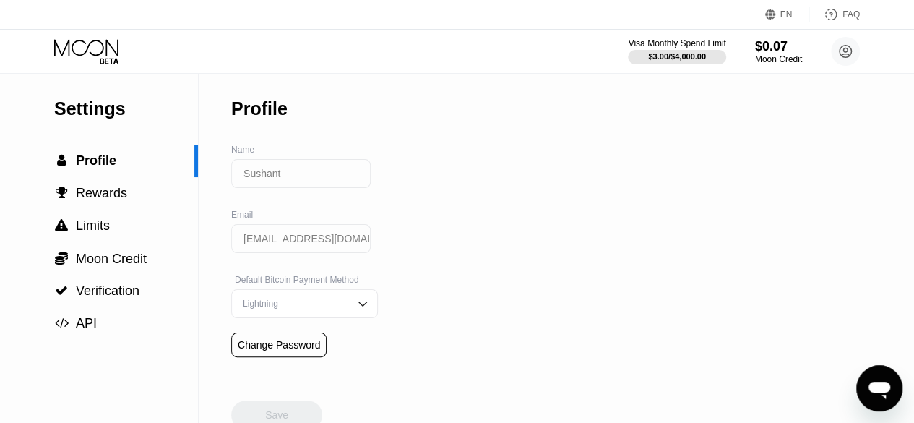
click at [69, 44] on icon at bounding box center [87, 51] width 67 height 25
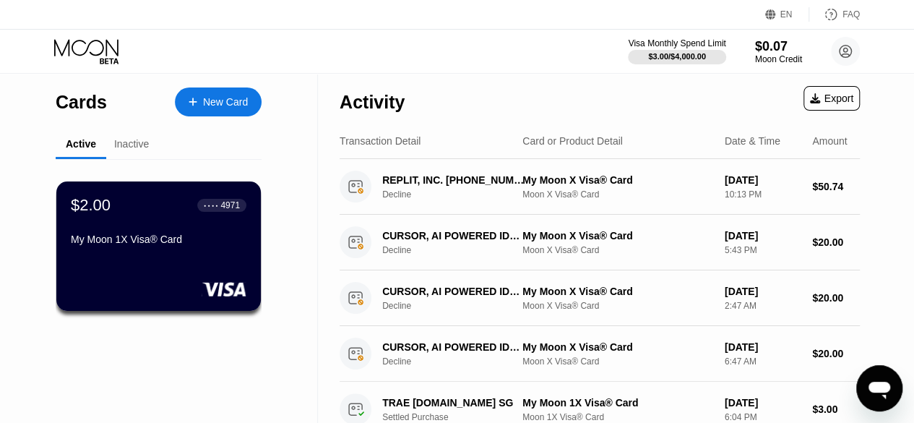
click at [132, 137] on div "Inactive" at bounding box center [131, 145] width 51 height 28
click at [144, 304] on div "$2.00 ● ● ● ● 4971 My Moon 1X Visa® Card" at bounding box center [159, 246] width 207 height 131
click at [144, 304] on div "Cards New Card Active Inactive $2.00 ● ● ● ● 4971 My Moon 1X Visa® Card Activit…" at bounding box center [457, 211] width 914 height 423
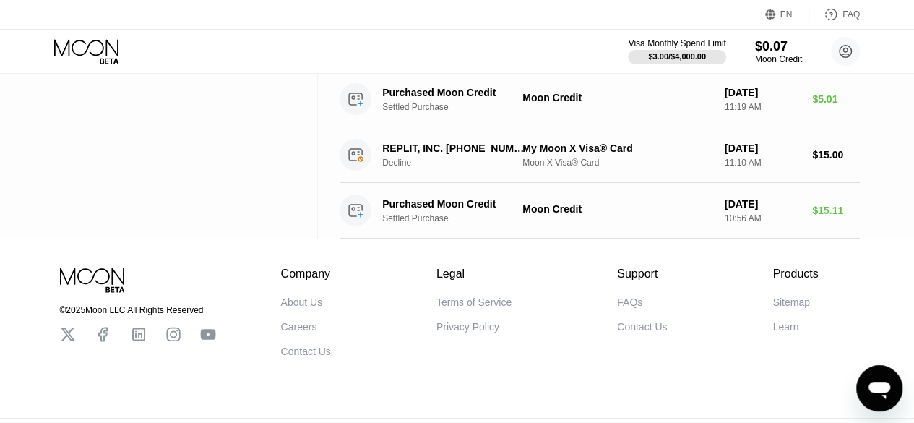
scroll to position [1031, 0]
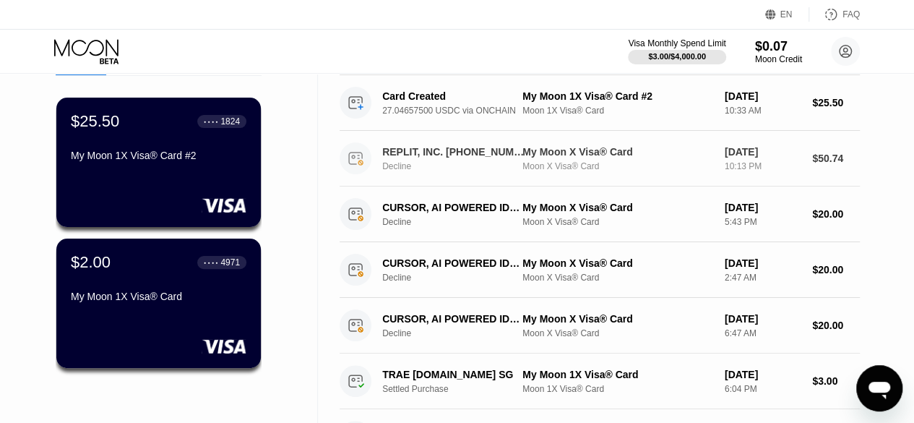
scroll to position [83, 0]
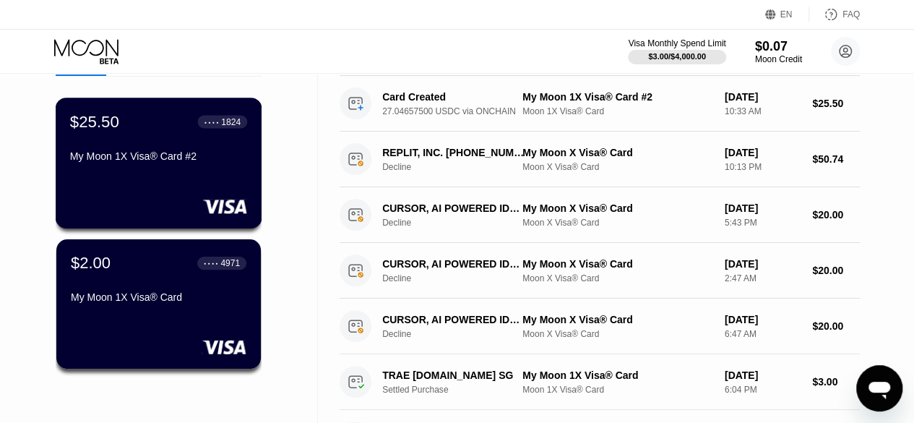
click at [143, 139] on div "$25.50 ● ● ● ● 1824 My Moon 1X Visa® Card #2" at bounding box center [158, 140] width 177 height 56
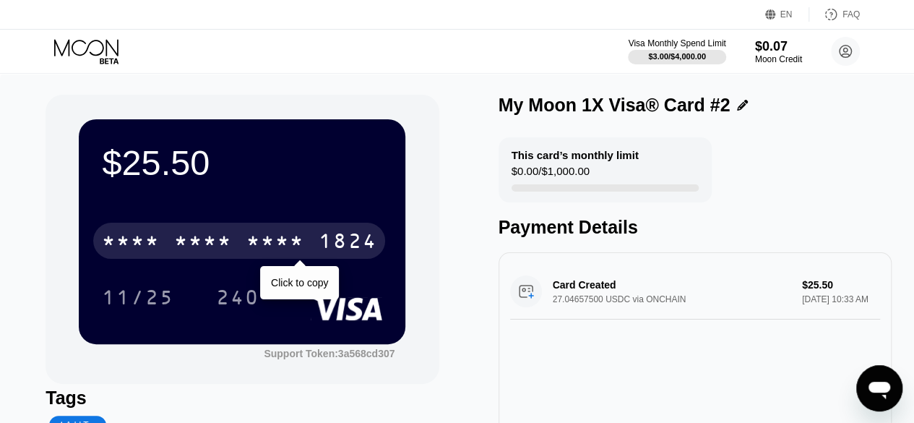
click at [260, 241] on div "* * * *" at bounding box center [275, 242] width 58 height 23
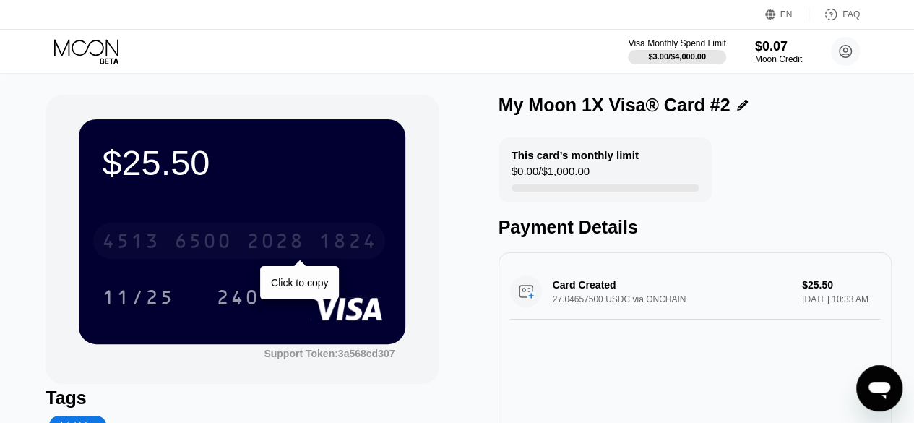
click at [264, 234] on div "2028" at bounding box center [275, 242] width 58 height 23
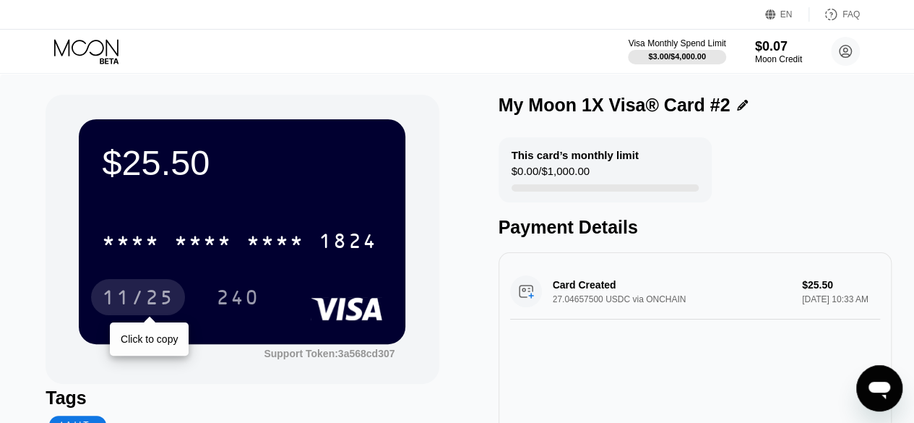
click at [116, 295] on div "11/25" at bounding box center [138, 299] width 72 height 23
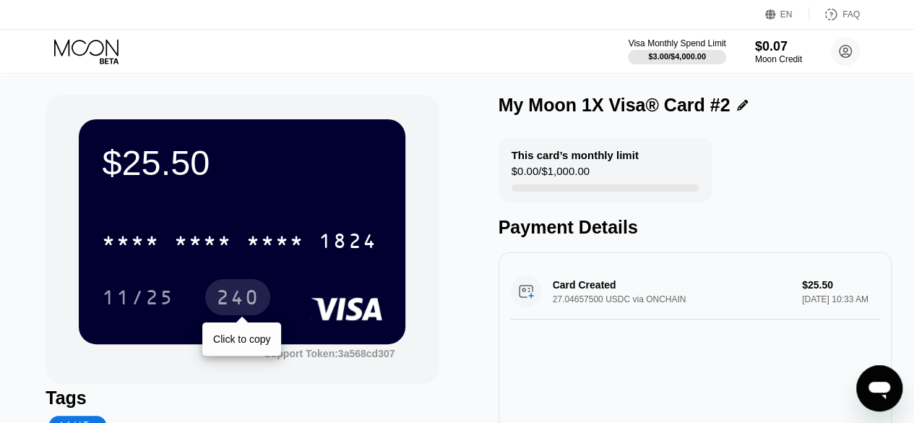
click at [261, 288] on div "240" at bounding box center [237, 297] width 65 height 36
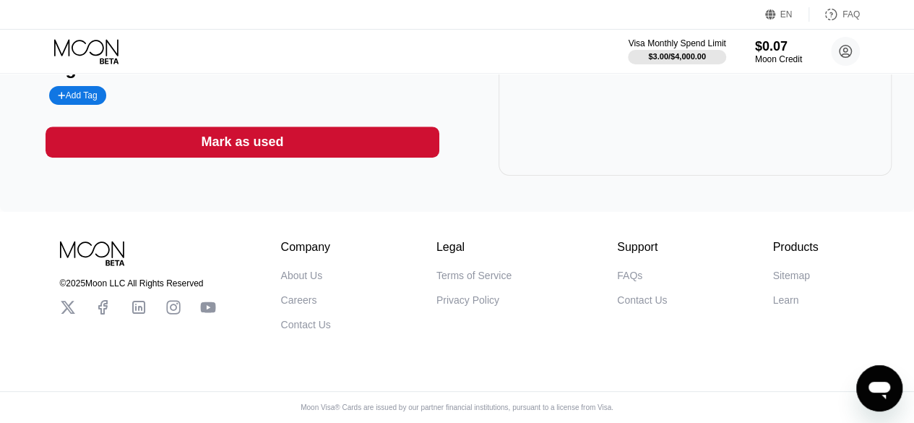
scroll to position [344, 0]
